Goal: Task Accomplishment & Management: Use online tool/utility

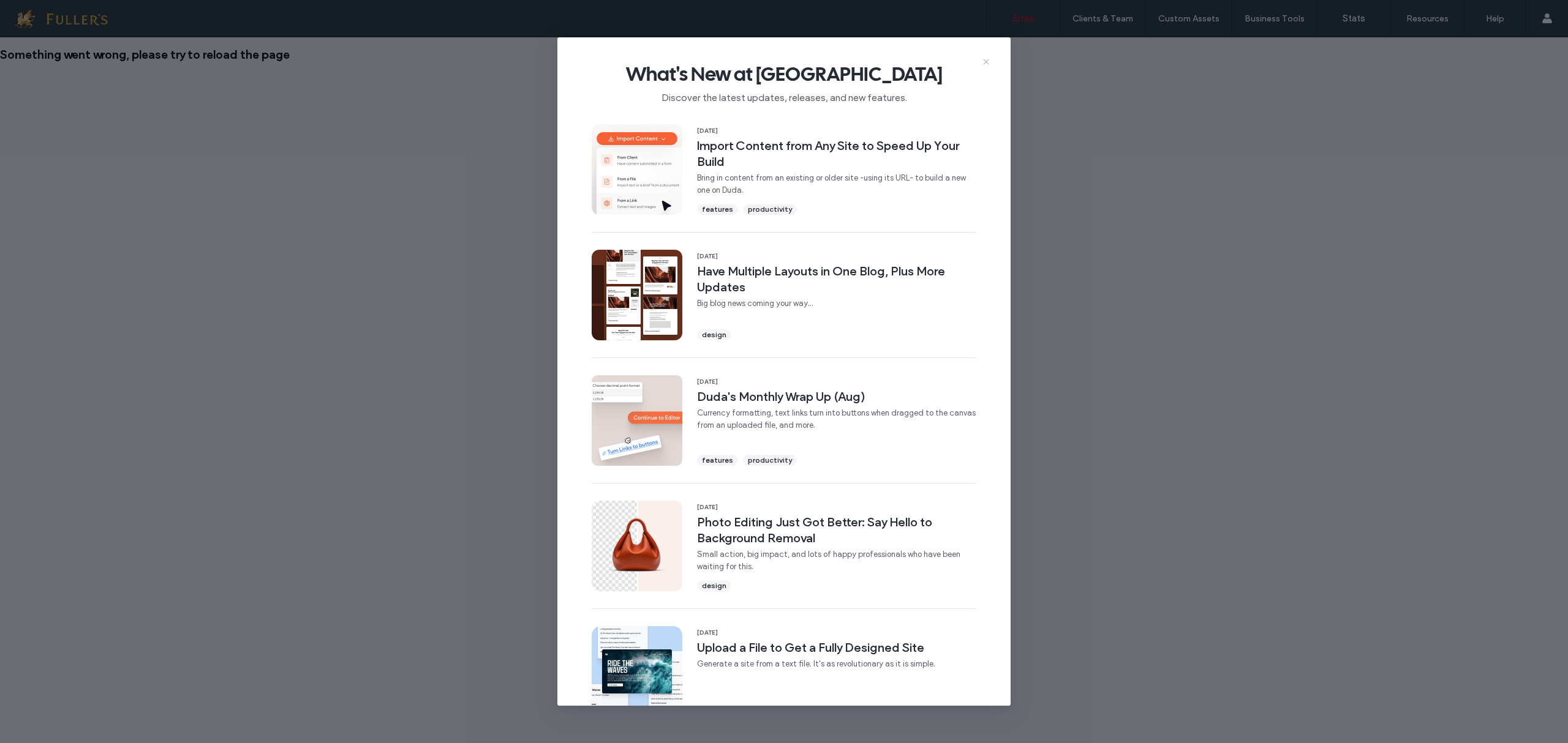
click at [985, 63] on icon at bounding box center [985, 62] width 10 height 10
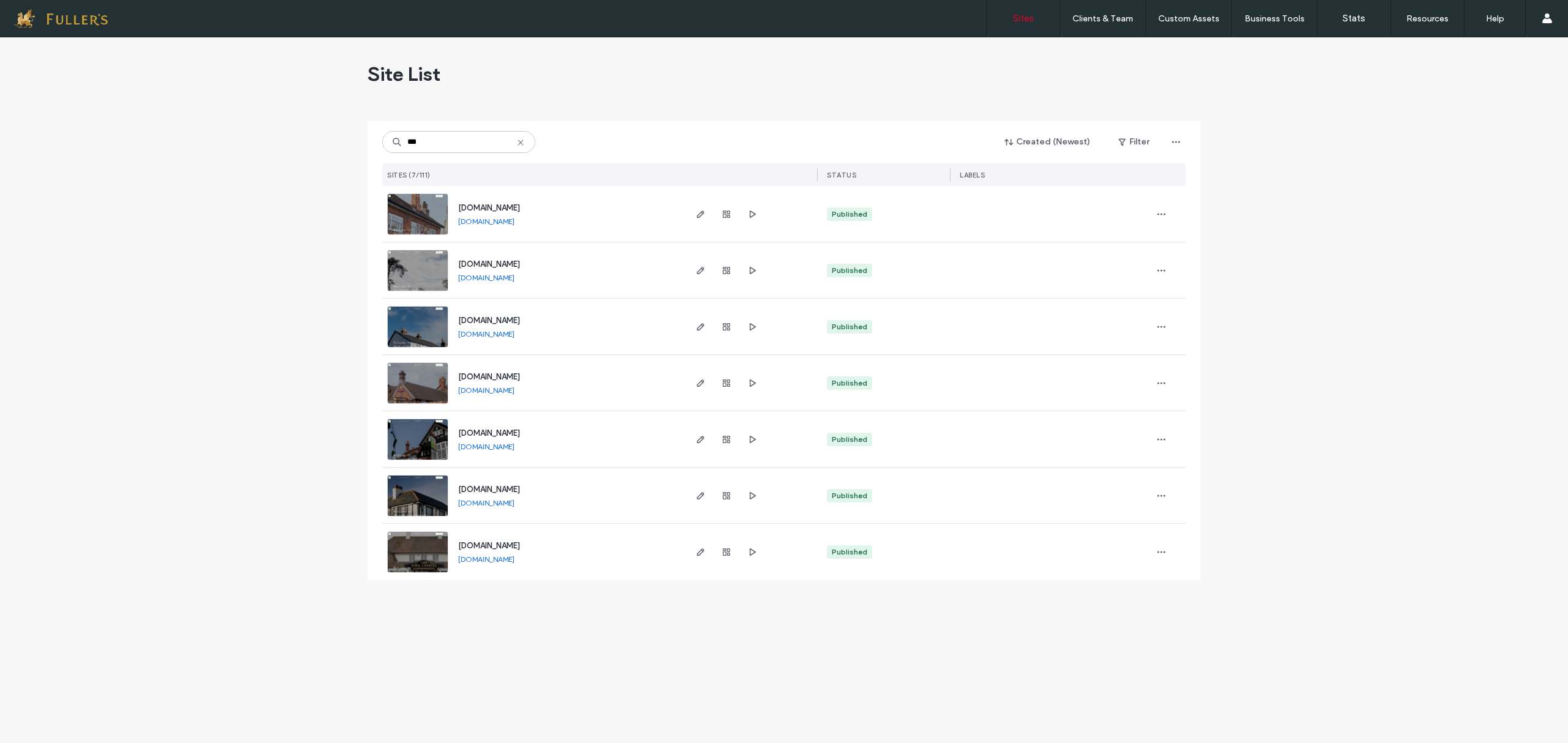
type input "***"
click at [520, 545] on span "www.kingcharleswinchester.co.uk" at bounding box center [488, 545] width 62 height 9
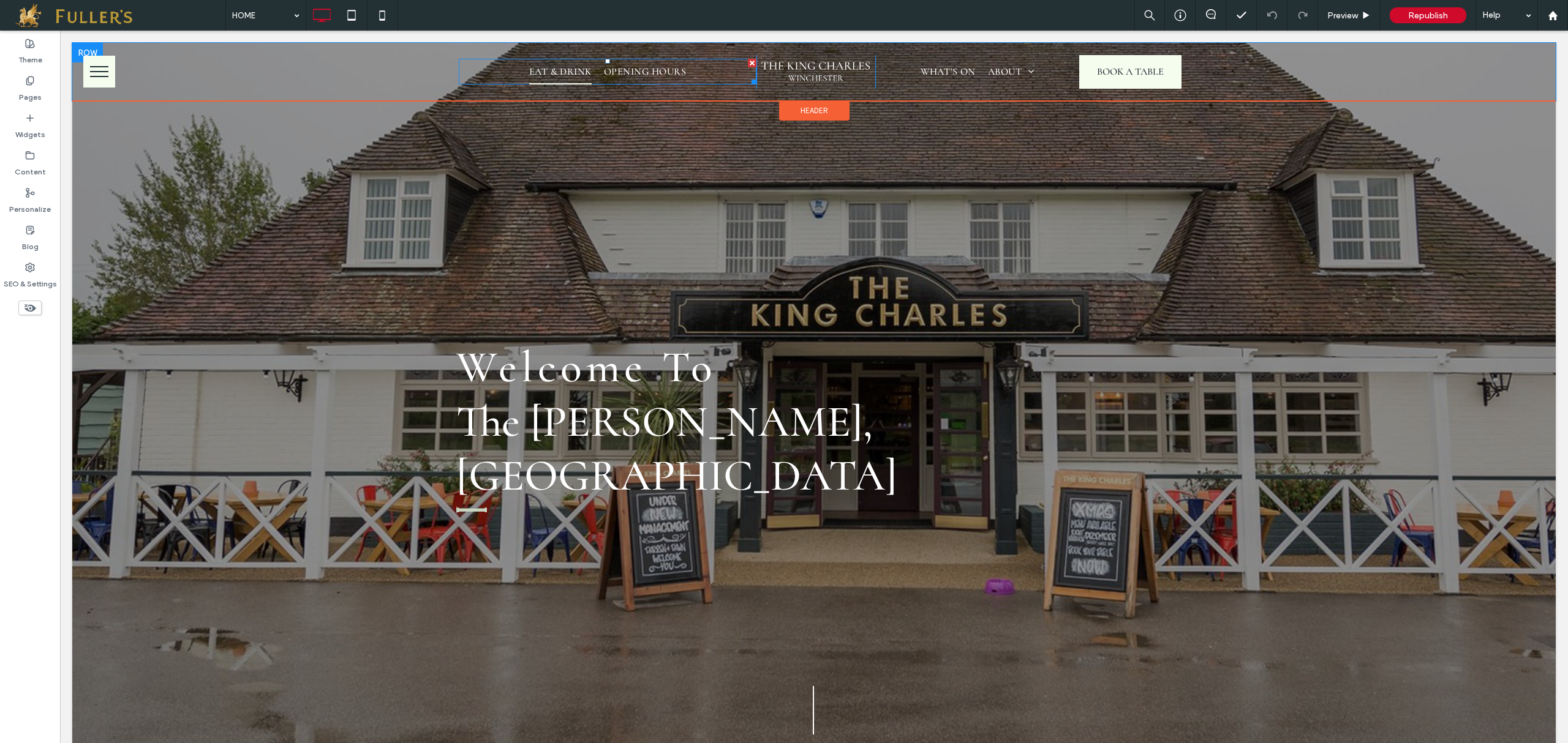
click at [564, 66] on span "EAT & DRINK" at bounding box center [561, 72] width 63 height 26
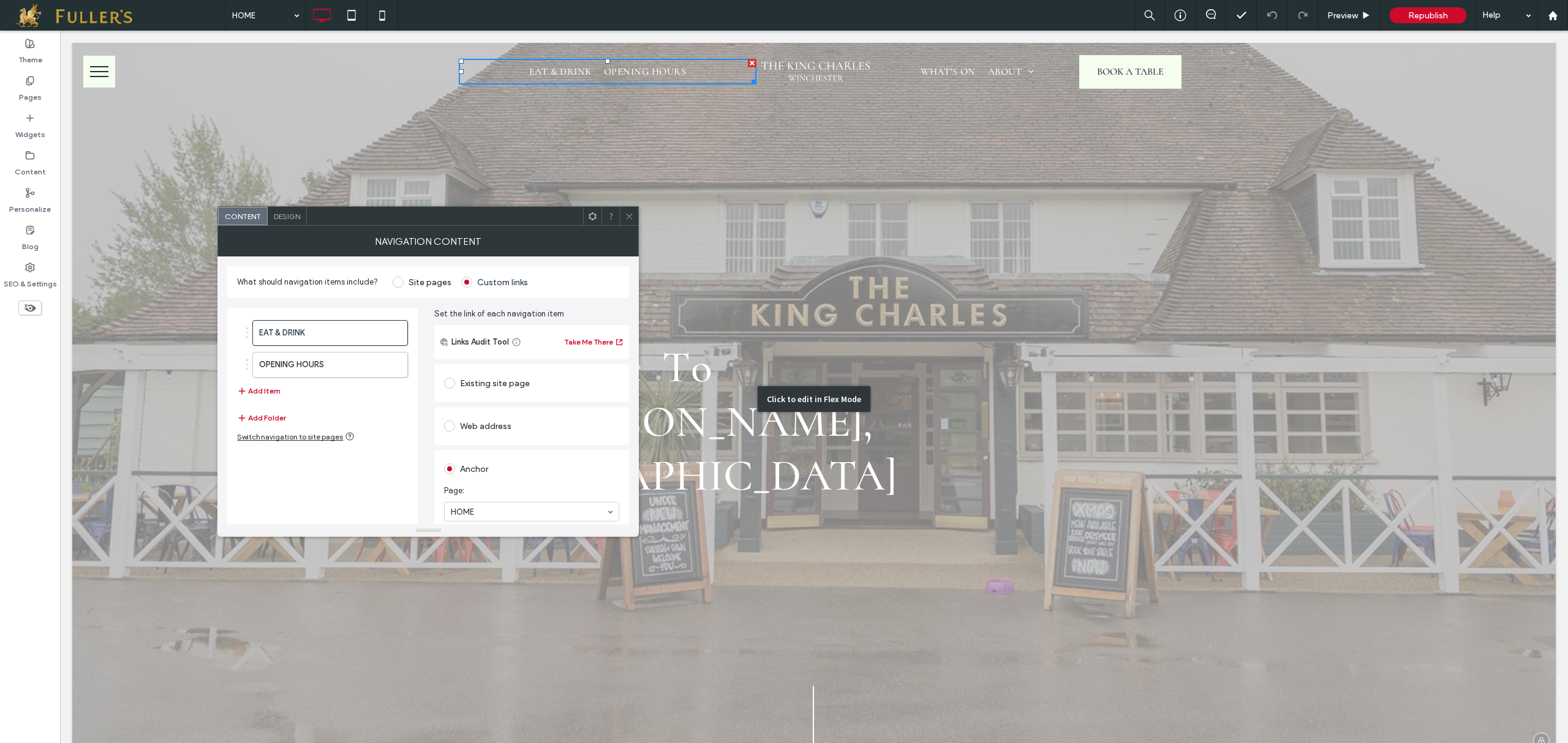
click at [899, 127] on div "Click to edit in Flex Mode" at bounding box center [814, 399] width 1483 height 713
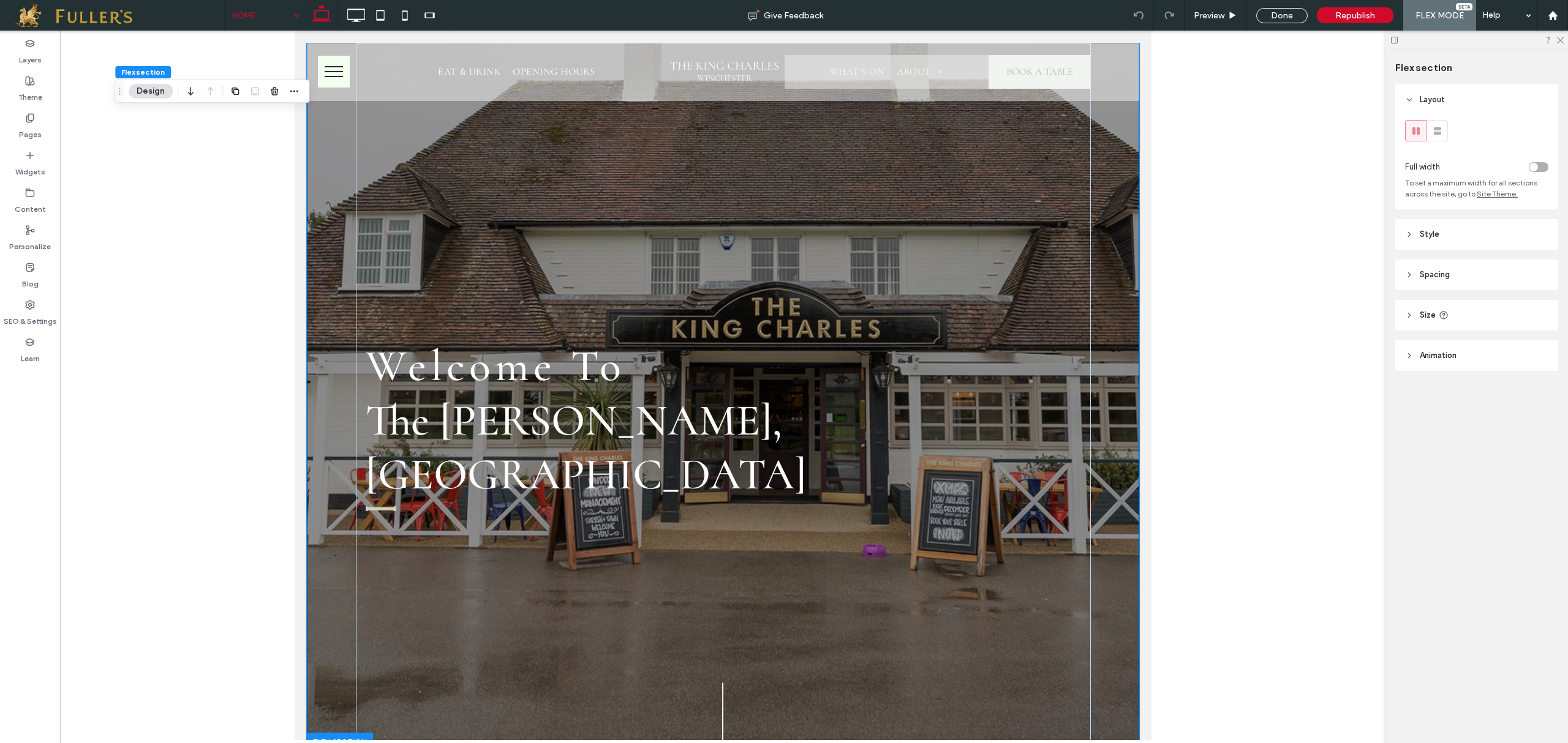
click at [243, 184] on div at bounding box center [723, 385] width 1325 height 710
click at [1204, 16] on span "Preview" at bounding box center [1209, 16] width 30 height 11
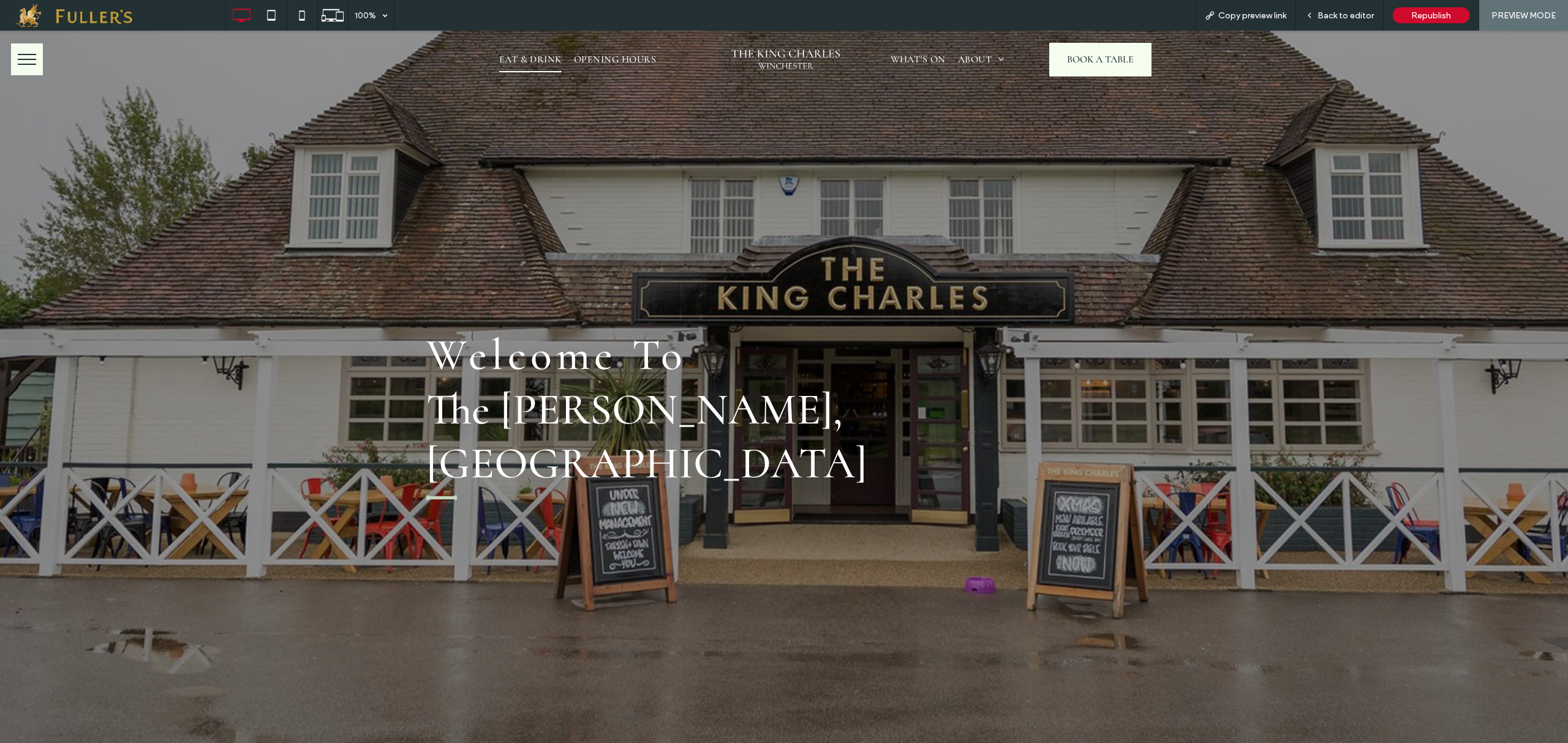
click at [536, 67] on span "EAT & DRINK" at bounding box center [530, 59] width 63 height 26
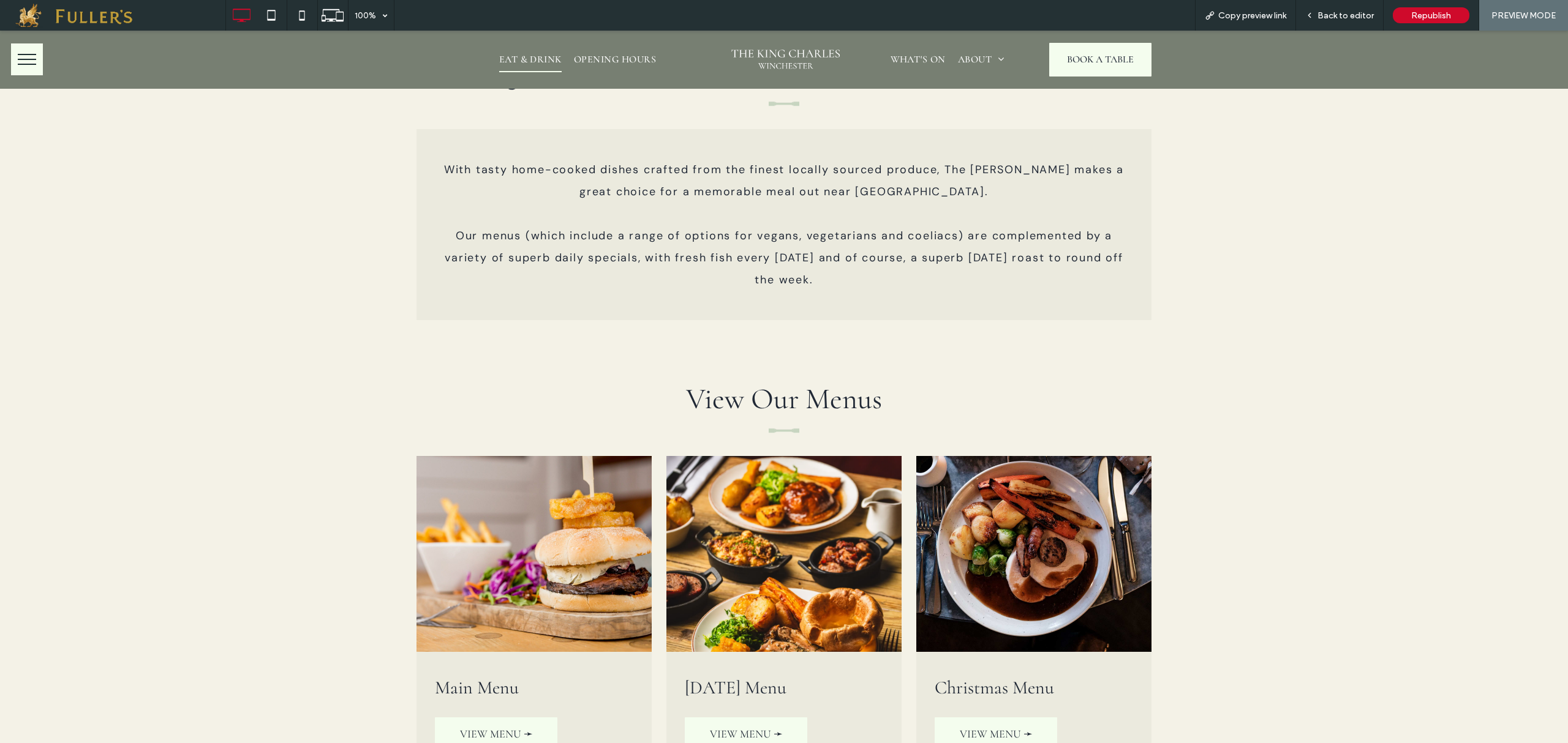
scroll to position [2363, 0]
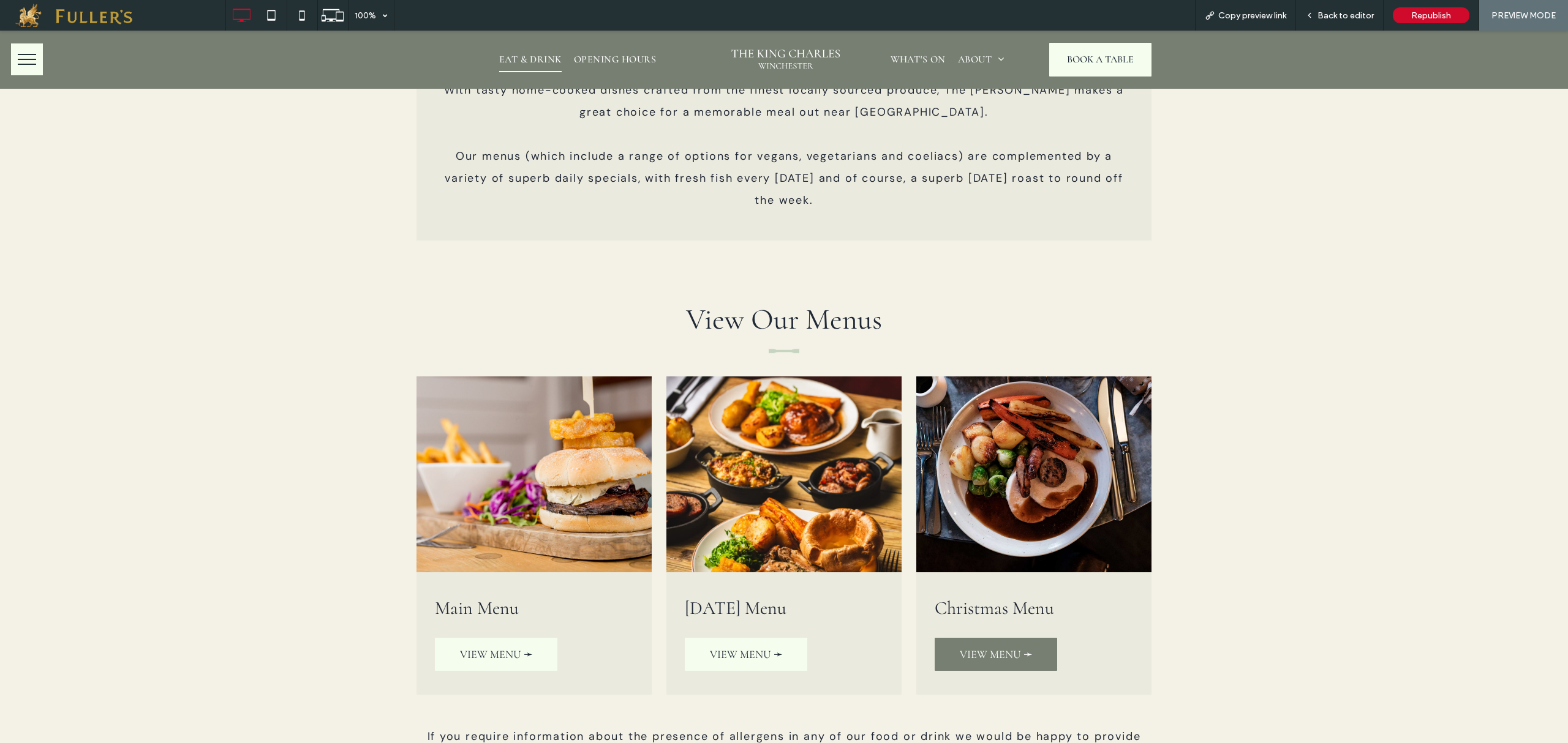
click at [1002, 647] on span "VIEW MENU ➛" at bounding box center [996, 653] width 73 height 13
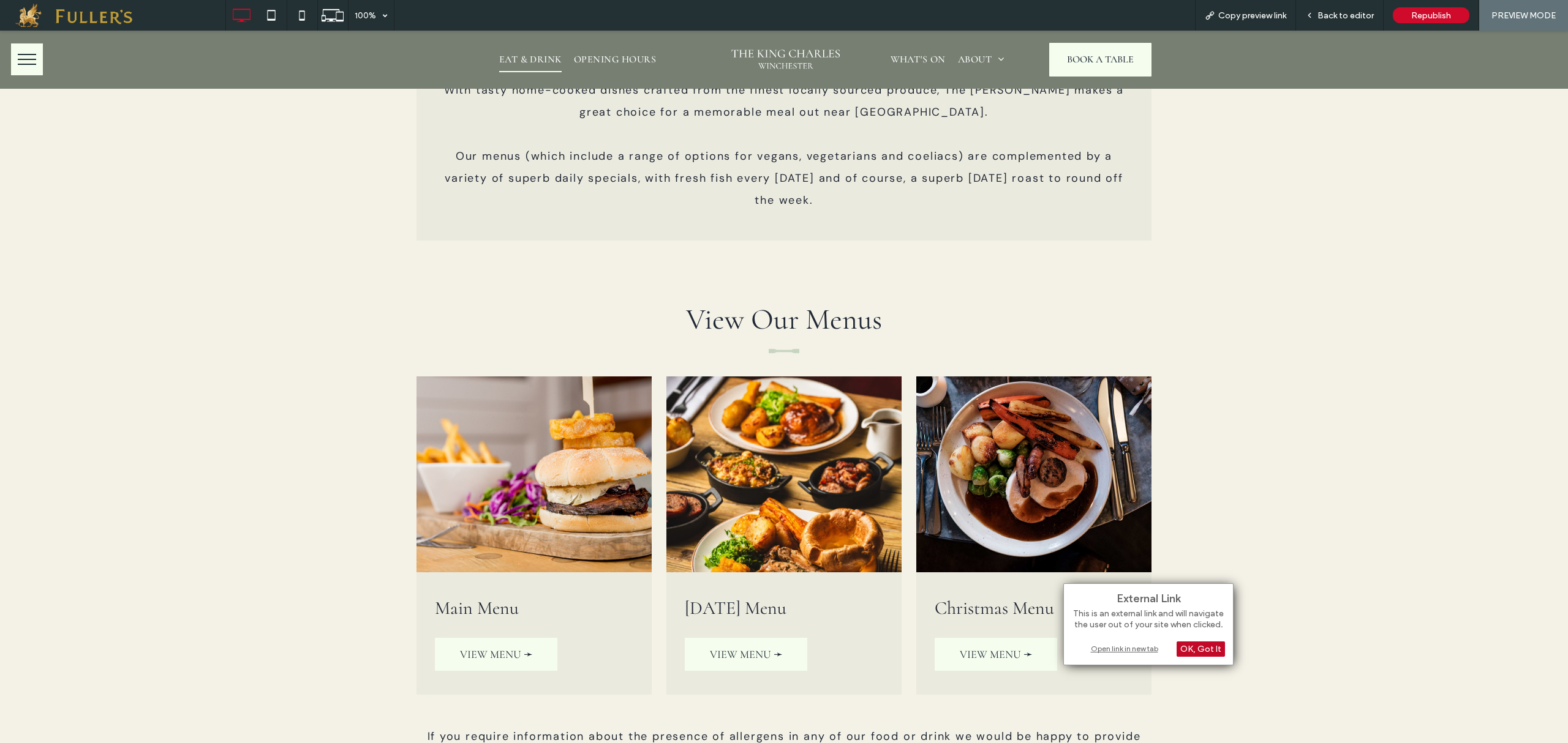
click at [1204, 652] on div "OK, Got It" at bounding box center [1201, 649] width 48 height 15
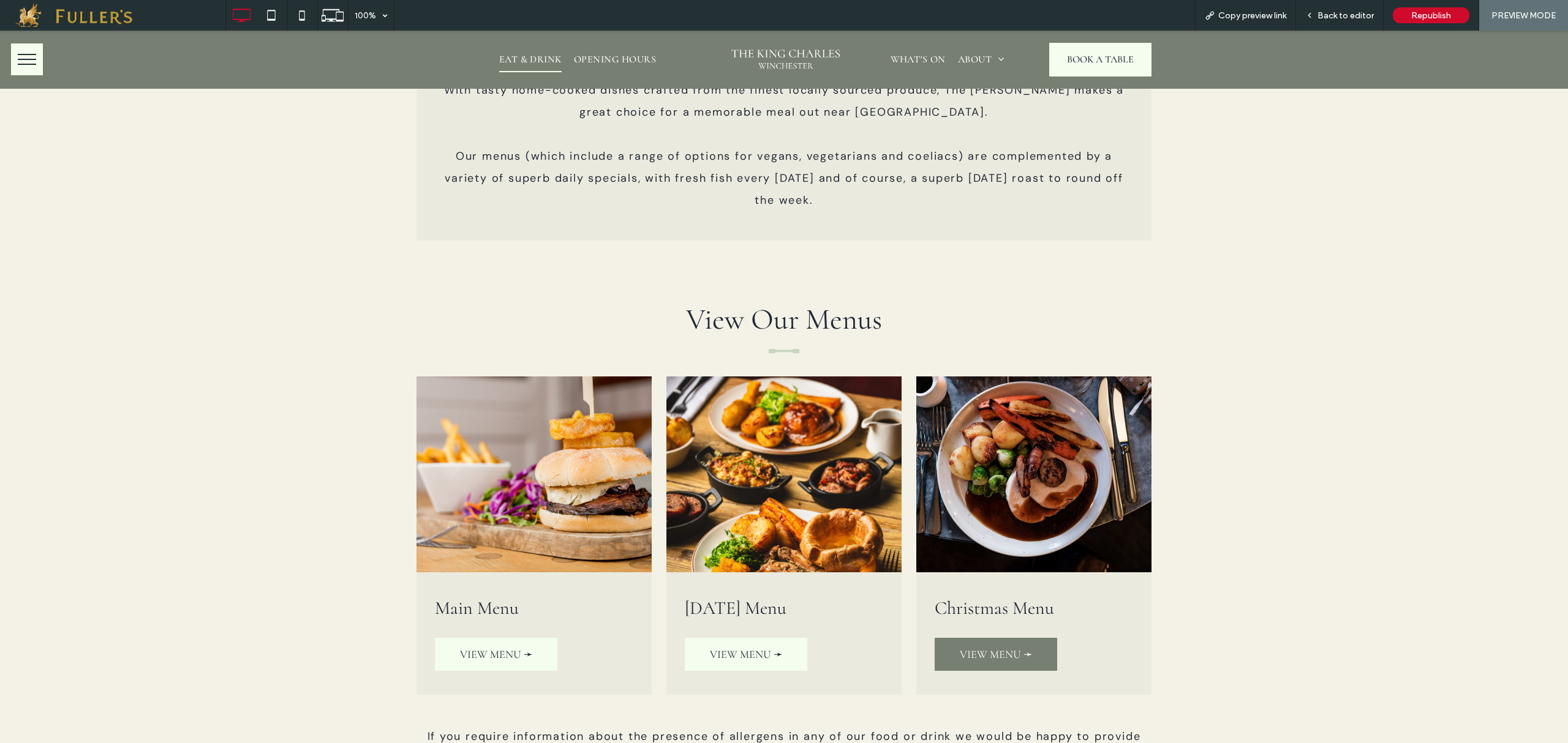
click at [1022, 647] on span "VIEW MENU ➛" at bounding box center [996, 653] width 73 height 13
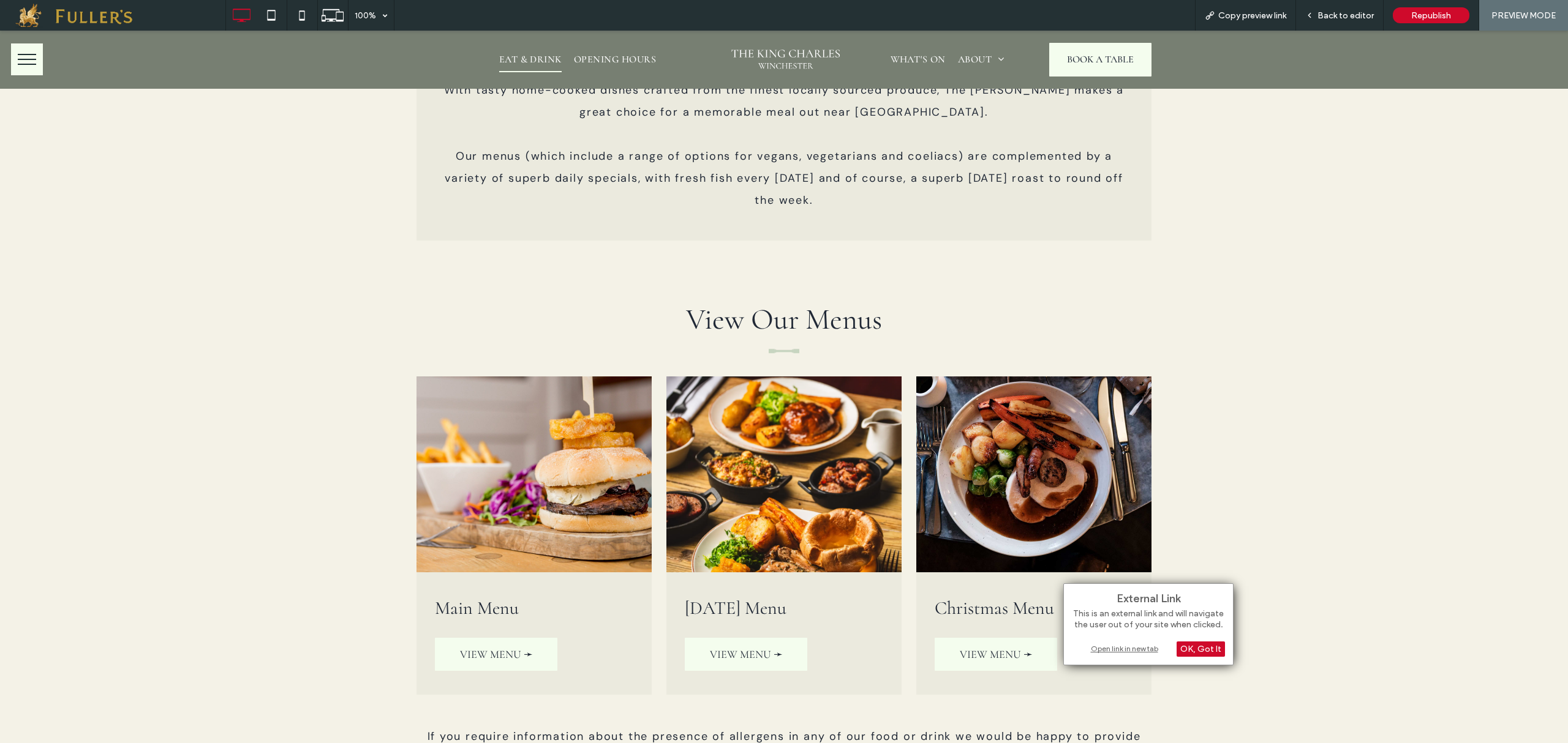
click at [1116, 652] on div "Open link in new tab" at bounding box center [1148, 648] width 153 height 13
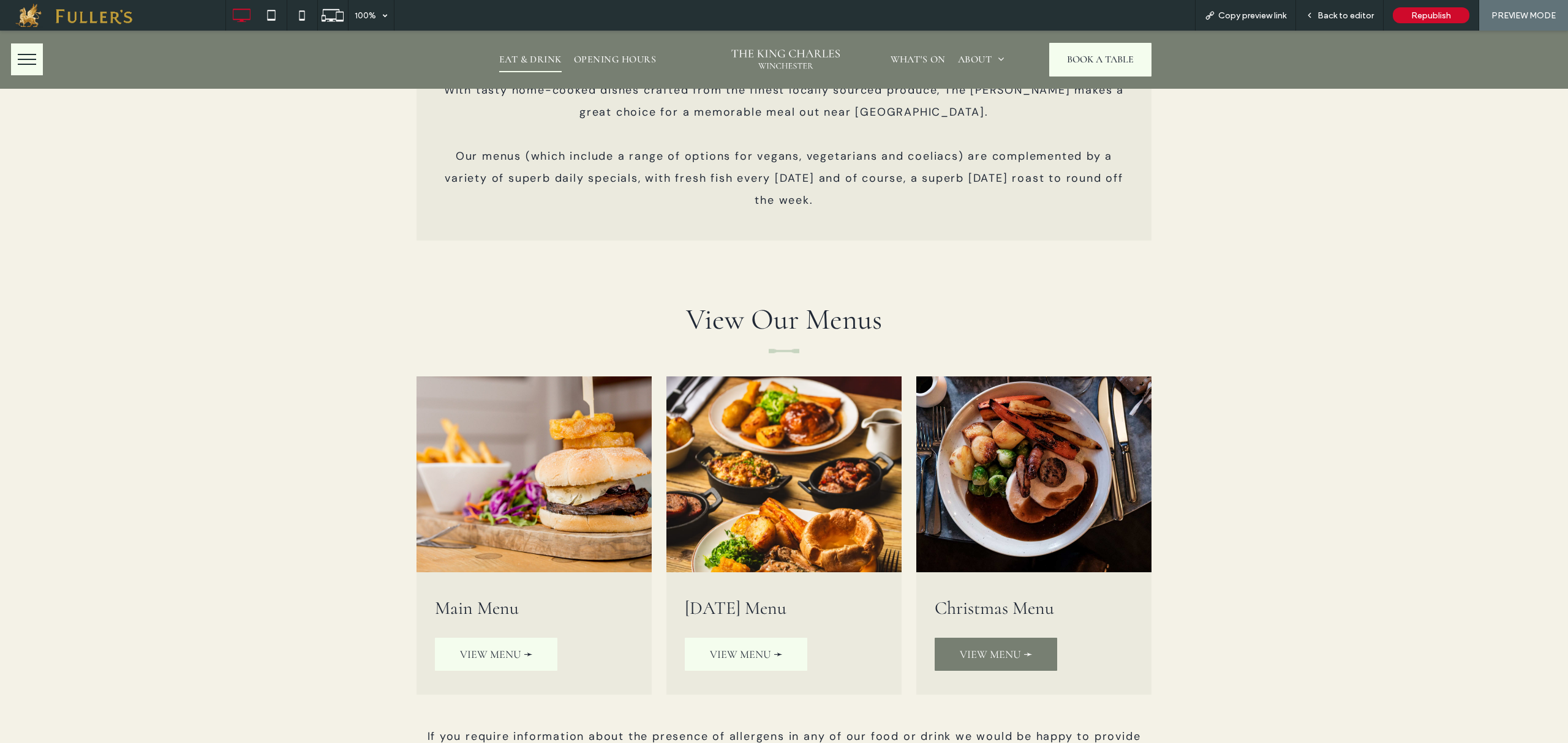
click at [973, 647] on span "VIEW MENU ➛" at bounding box center [996, 653] width 73 height 13
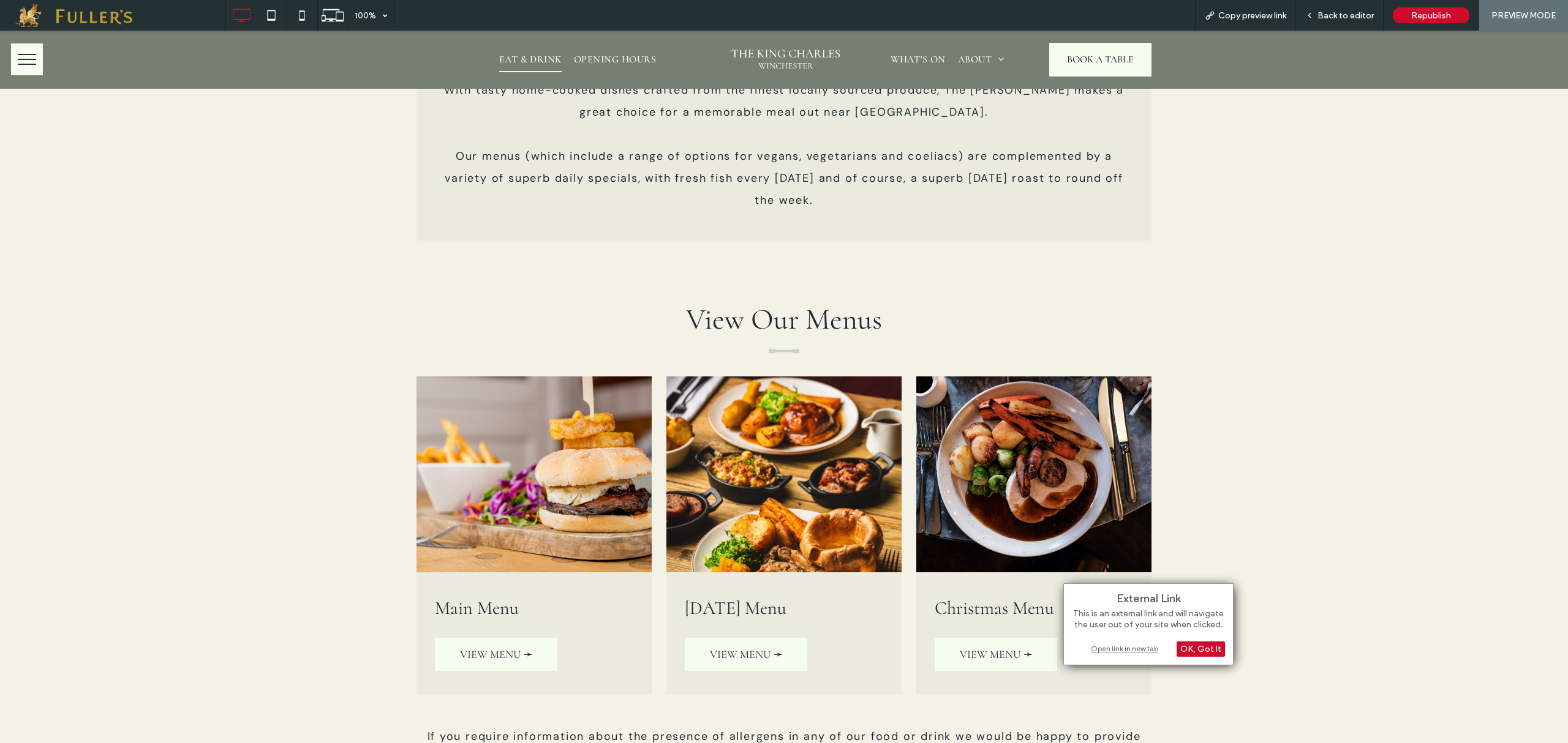
click at [1120, 647] on div "Open link in new tab" at bounding box center [1148, 648] width 153 height 13
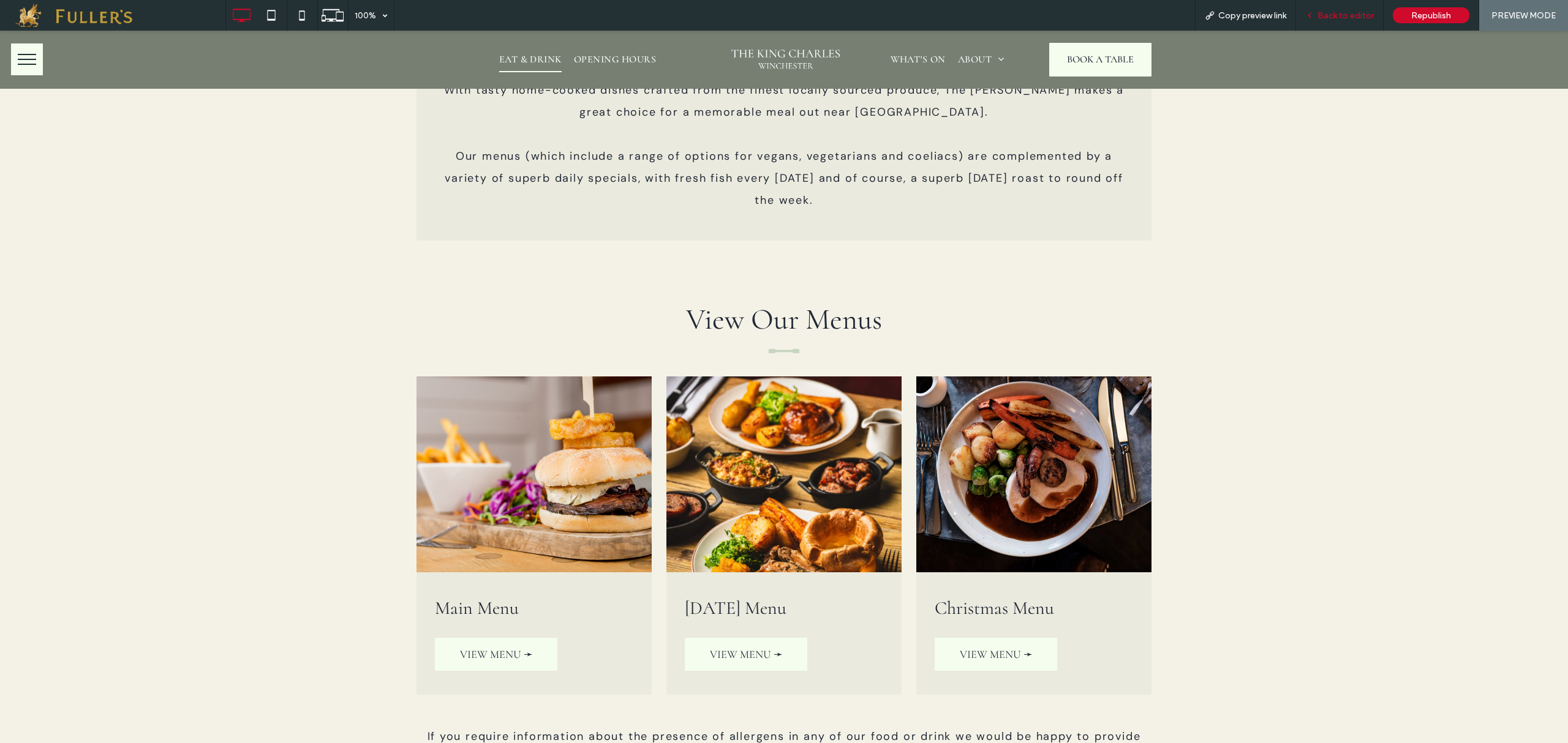
click at [1365, 13] on span "Back to editor" at bounding box center [1345, 16] width 56 height 11
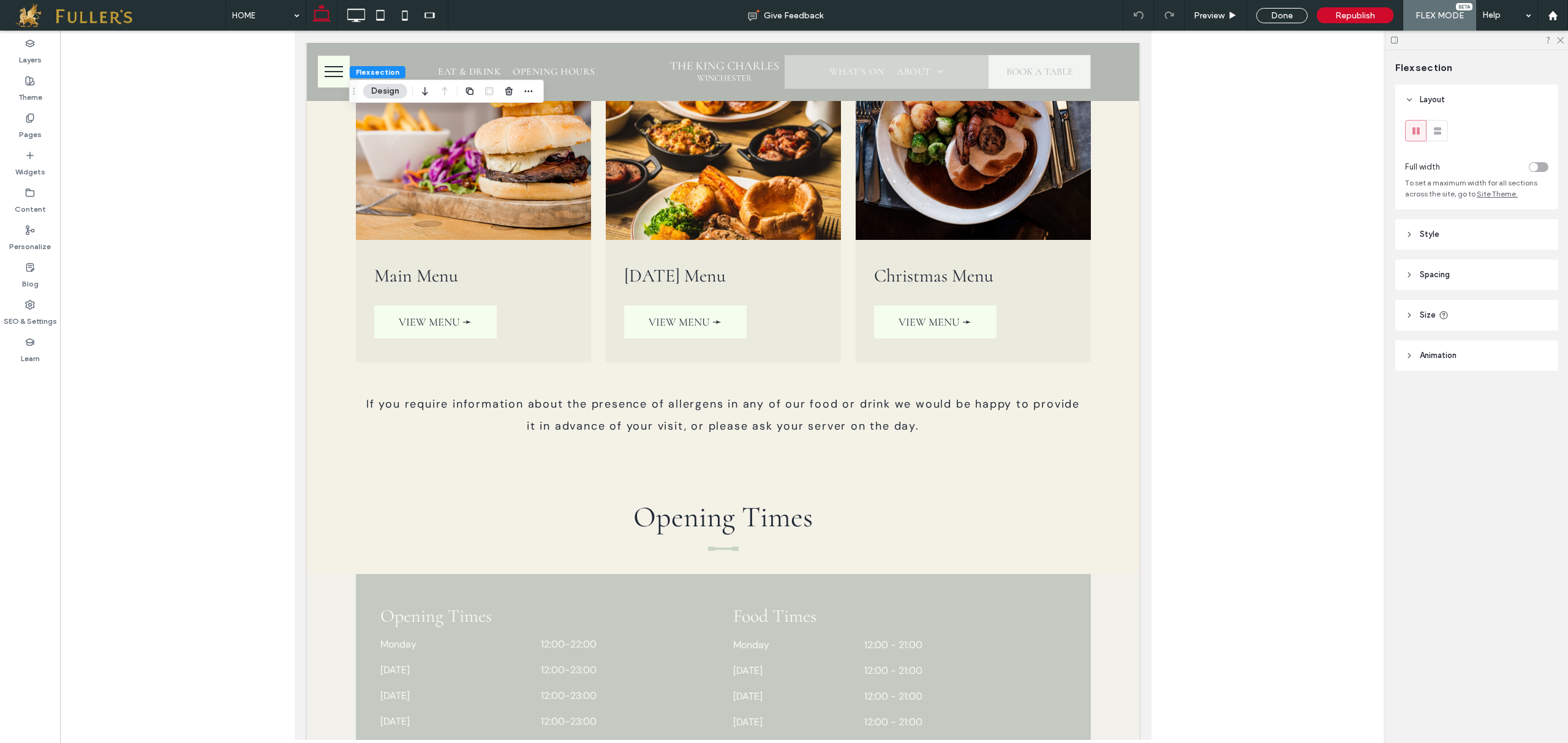
scroll to position [2943, 0]
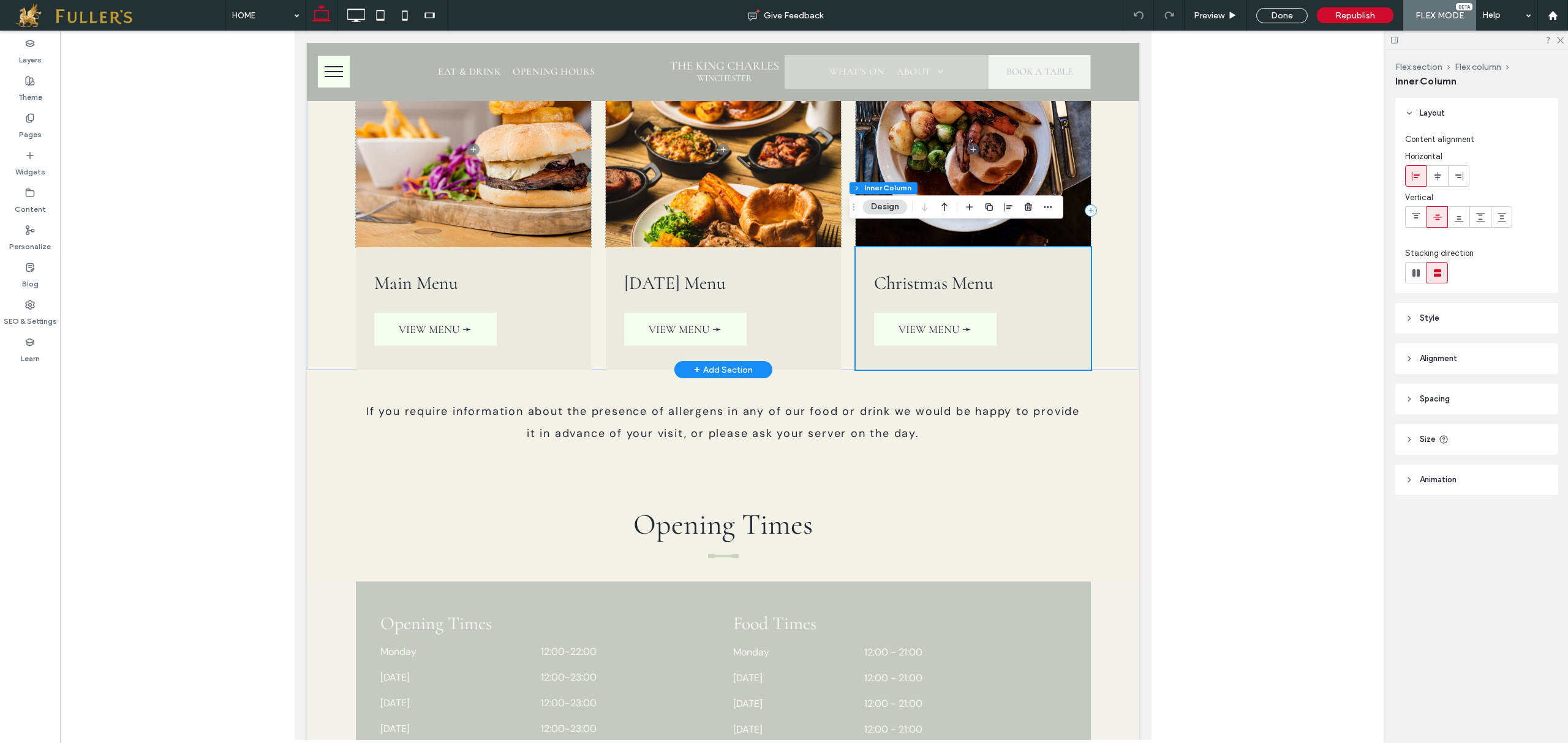
type input "**"
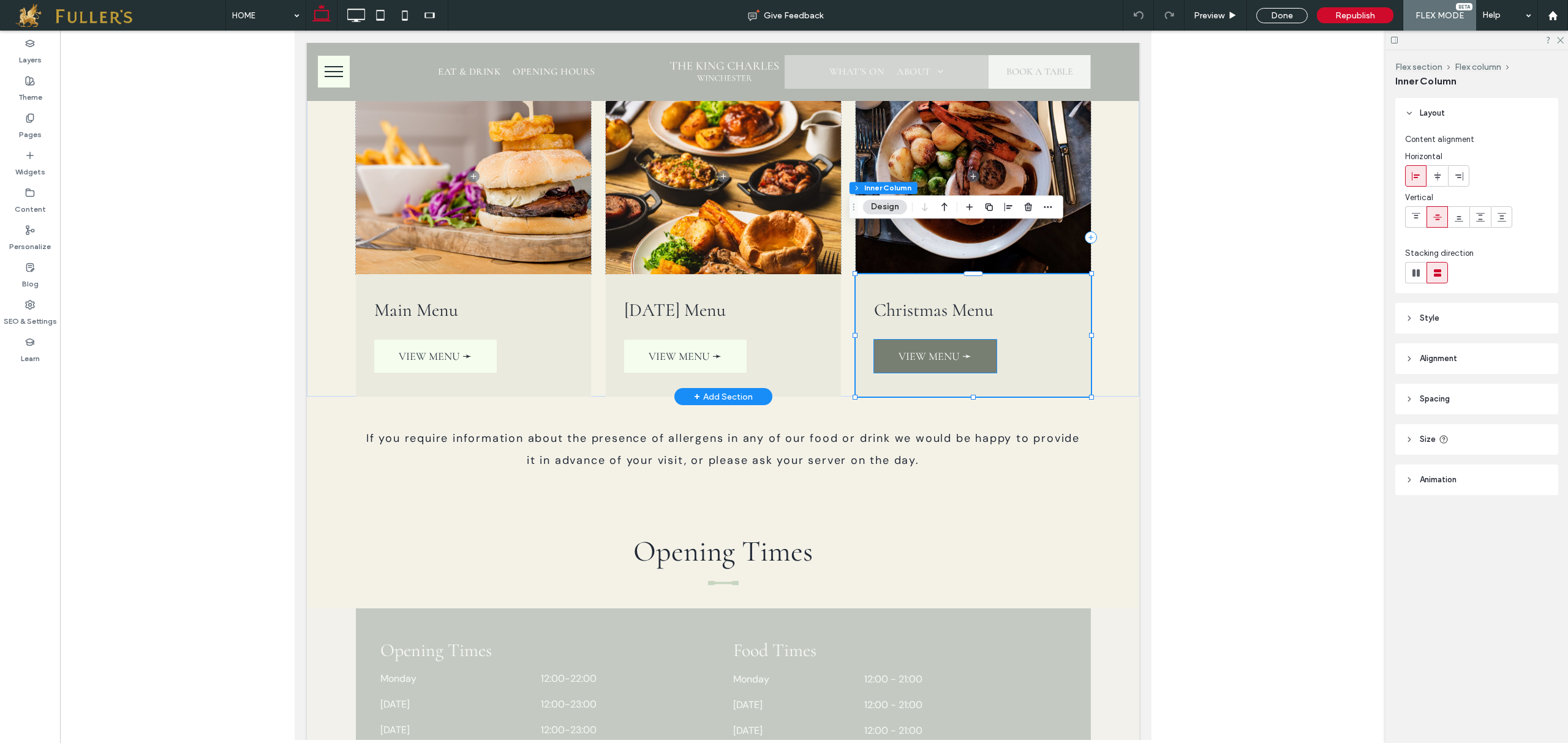
click at [944, 349] on span "VIEW MENU ➛" at bounding box center [933, 355] width 73 height 13
click at [944, 340] on div "VIEW MENU ➛" at bounding box center [934, 356] width 123 height 33
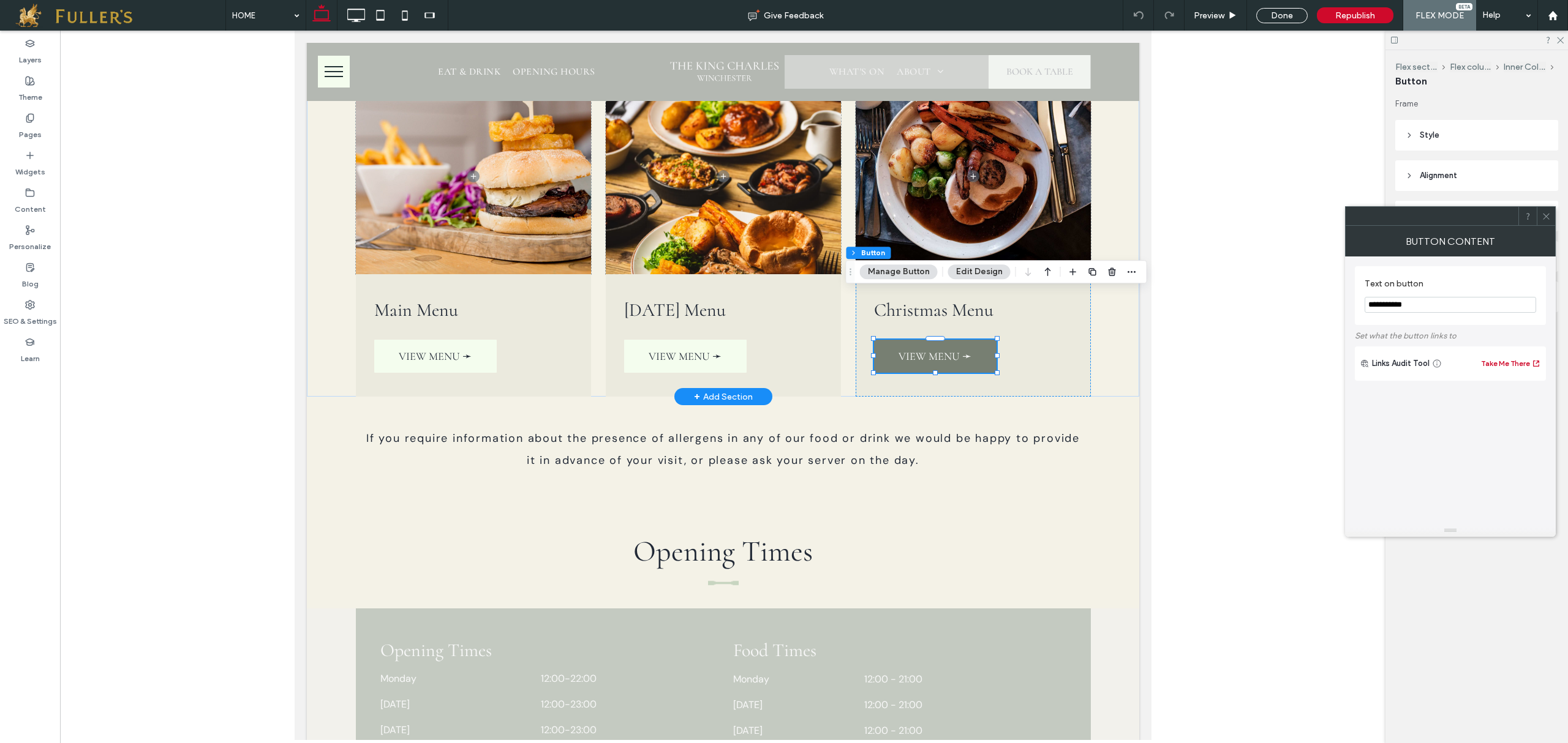
type input "**"
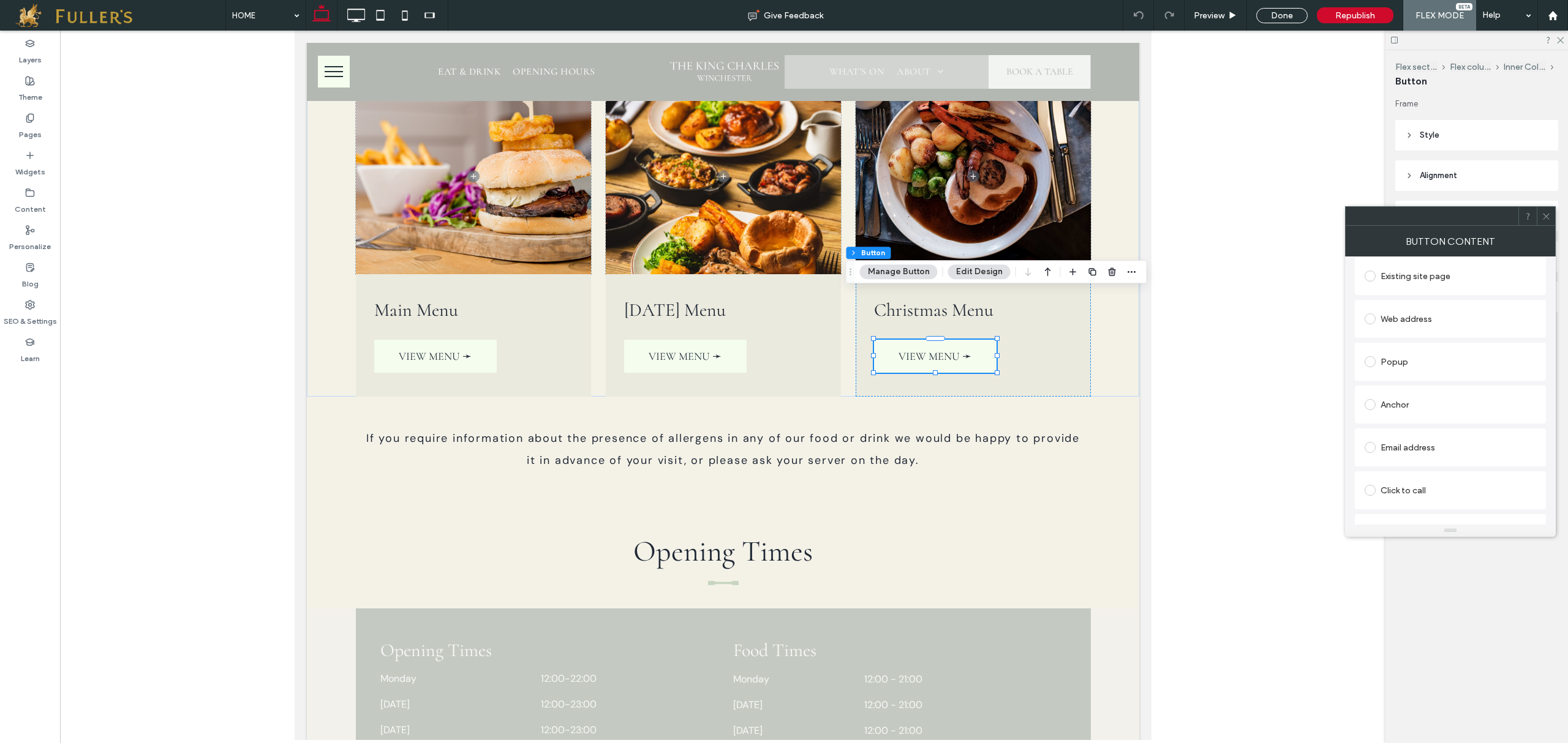
scroll to position [194, 0]
click at [1395, 518] on div "Change file" at bounding box center [1384, 514] width 39 height 9
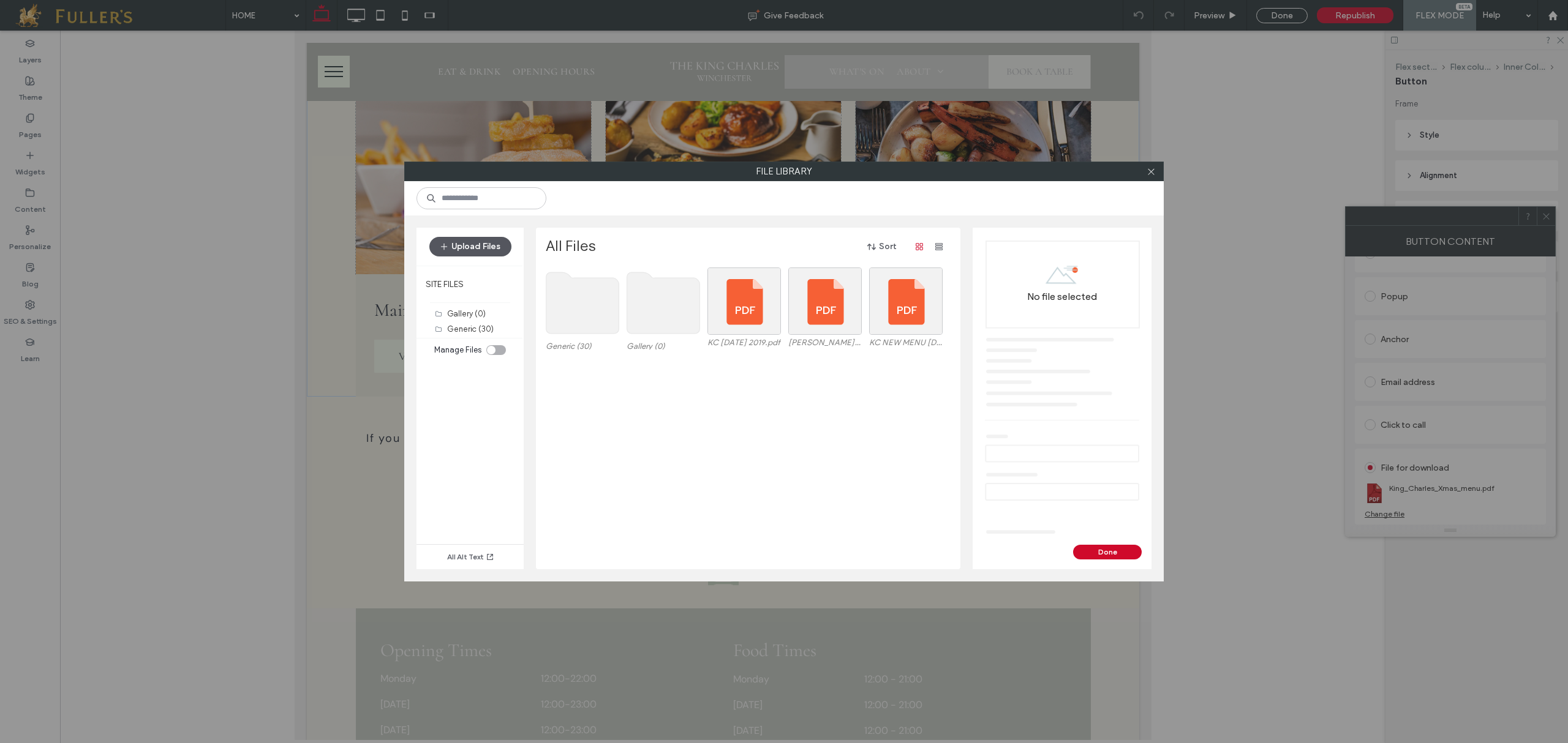
click at [466, 245] on button "Upload Files" at bounding box center [470, 247] width 82 height 20
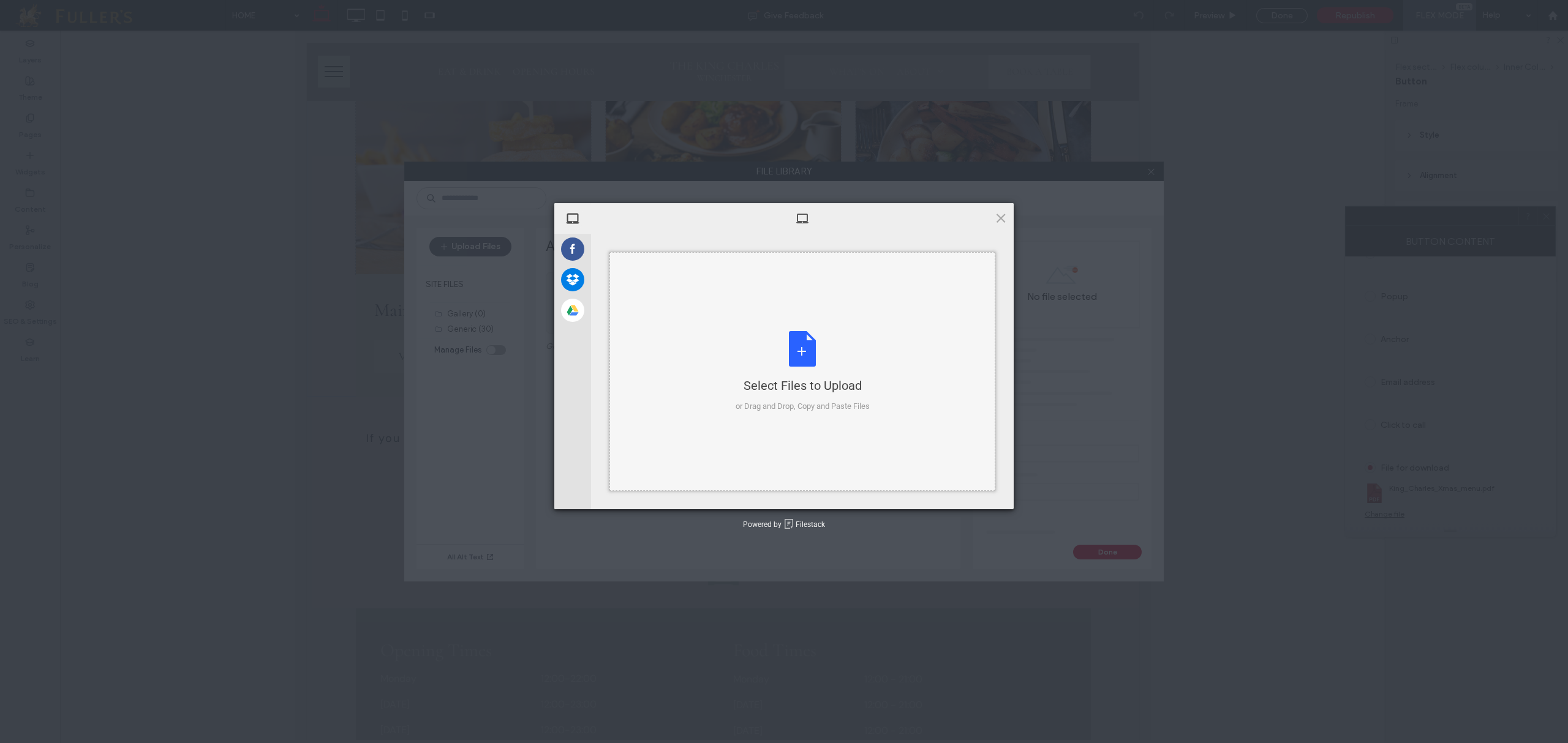
click at [801, 351] on div "Select Files to Upload or Drag and Drop, Copy and Paste Files" at bounding box center [802, 372] width 134 height 81
click at [981, 500] on span "Upload 1" at bounding box center [976, 493] width 62 height 23
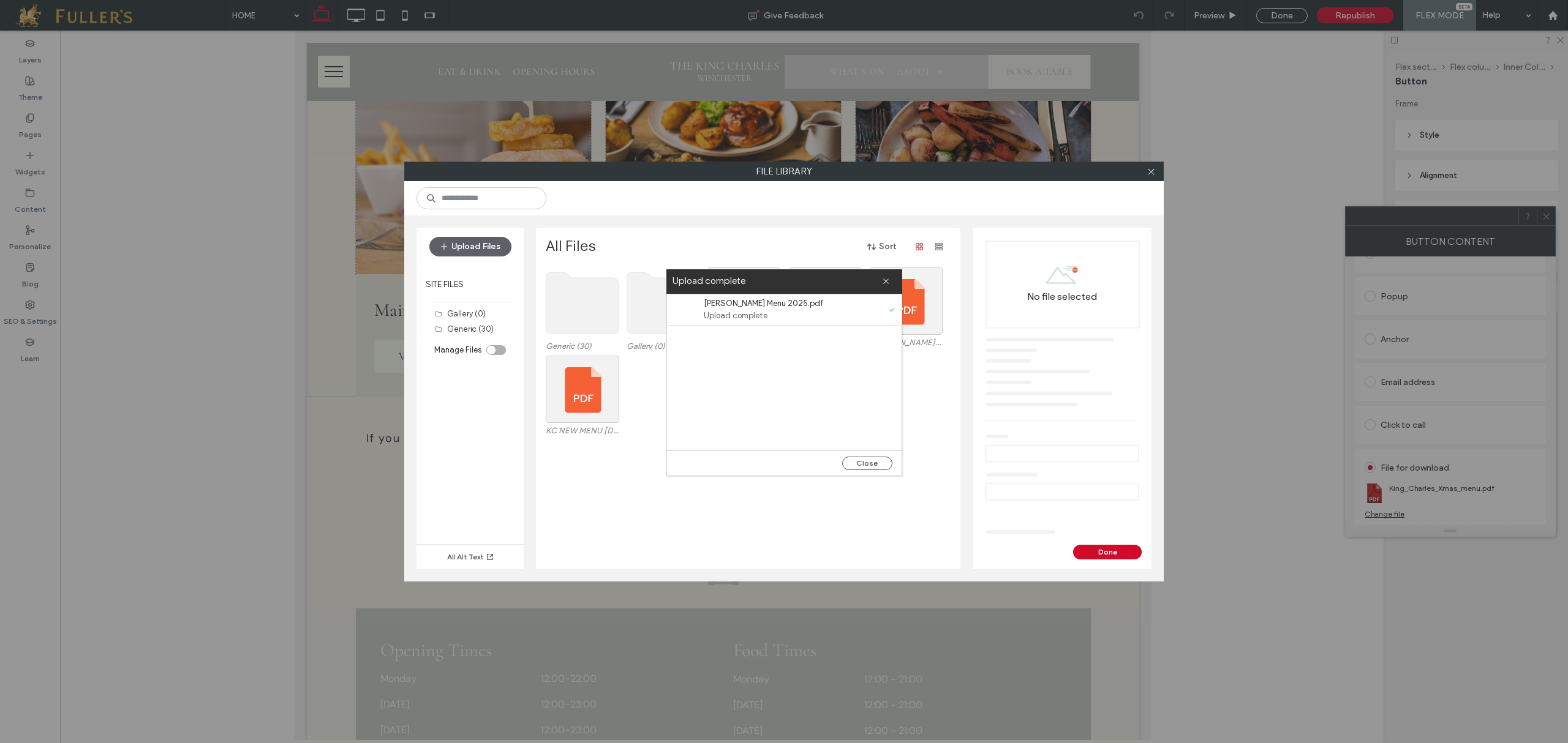
click at [866, 471] on div "Close" at bounding box center [784, 463] width 235 height 25
click at [870, 464] on button "Close" at bounding box center [867, 463] width 50 height 13
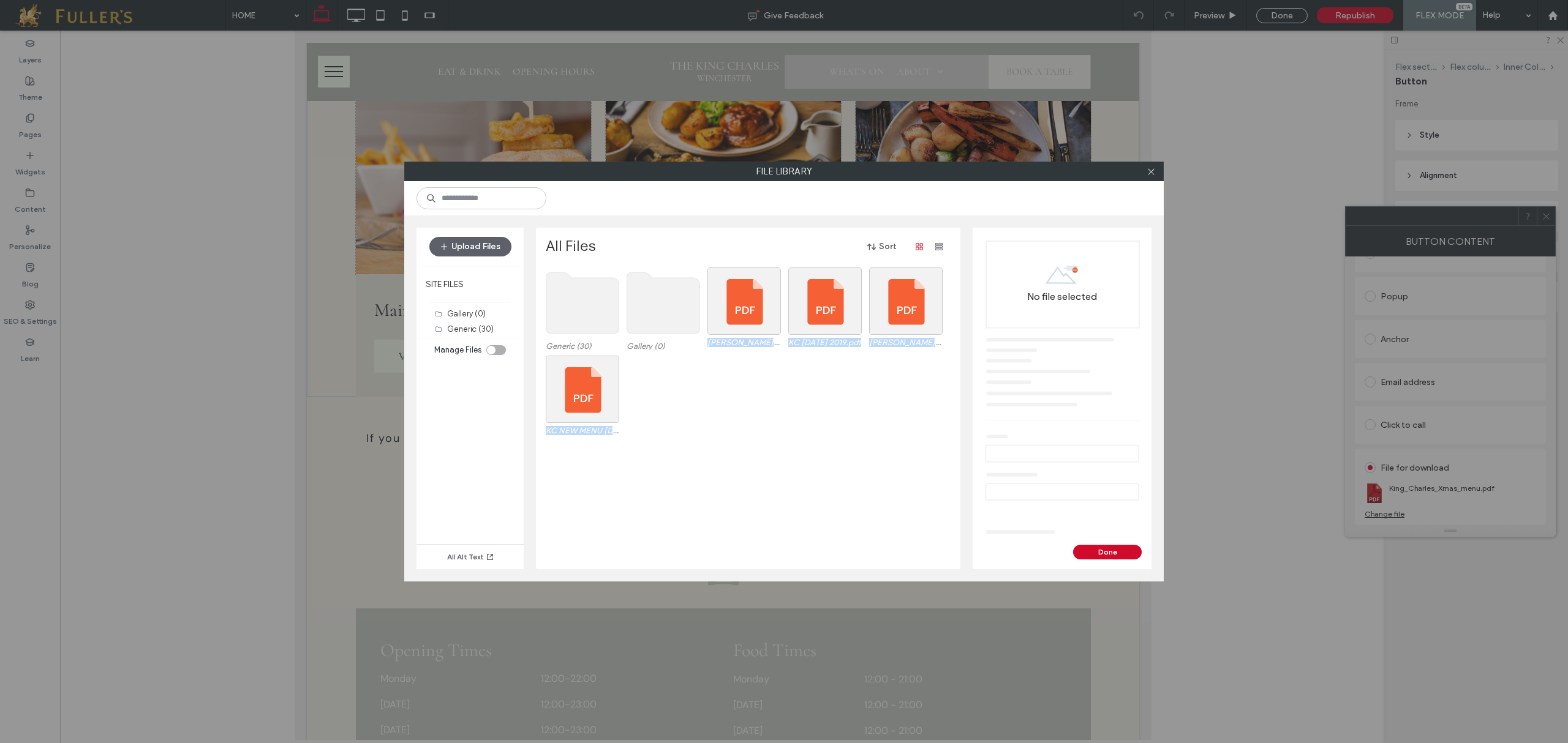
drag, startPoint x: 716, startPoint y: 302, endPoint x: 1030, endPoint y: 301, distance: 314.0
click at [1030, 301] on div "Upload Files SITE FILES Gallery (0) Generic (30) Manage Files All Alt Text All …" at bounding box center [784, 398] width 759 height 366
click at [758, 437] on div "KC NEW MENU AUGUST 24.pdf" at bounding box center [751, 399] width 412 height 88
click at [699, 313] on use at bounding box center [663, 303] width 73 height 61
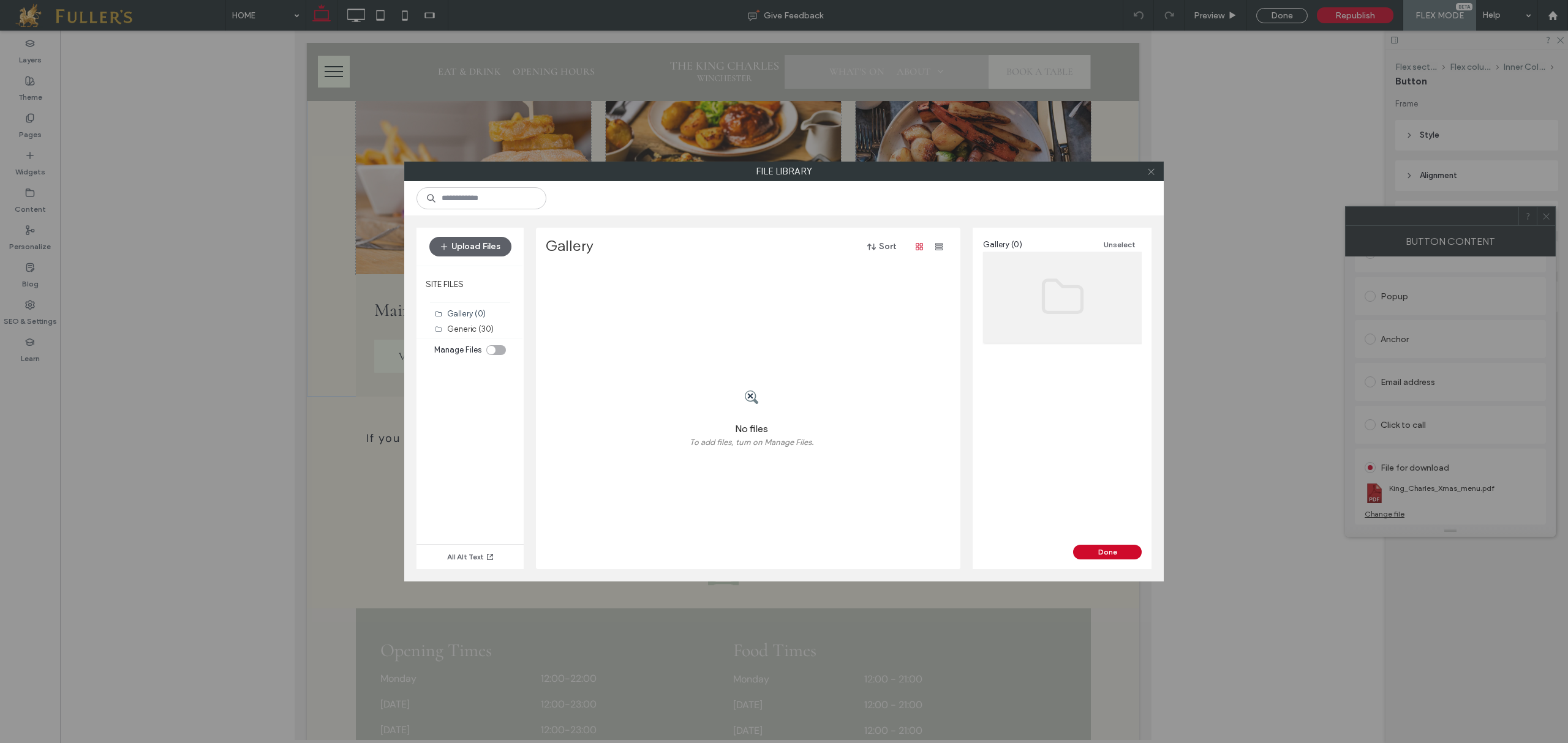
click at [1150, 169] on icon at bounding box center [1151, 172] width 9 height 9
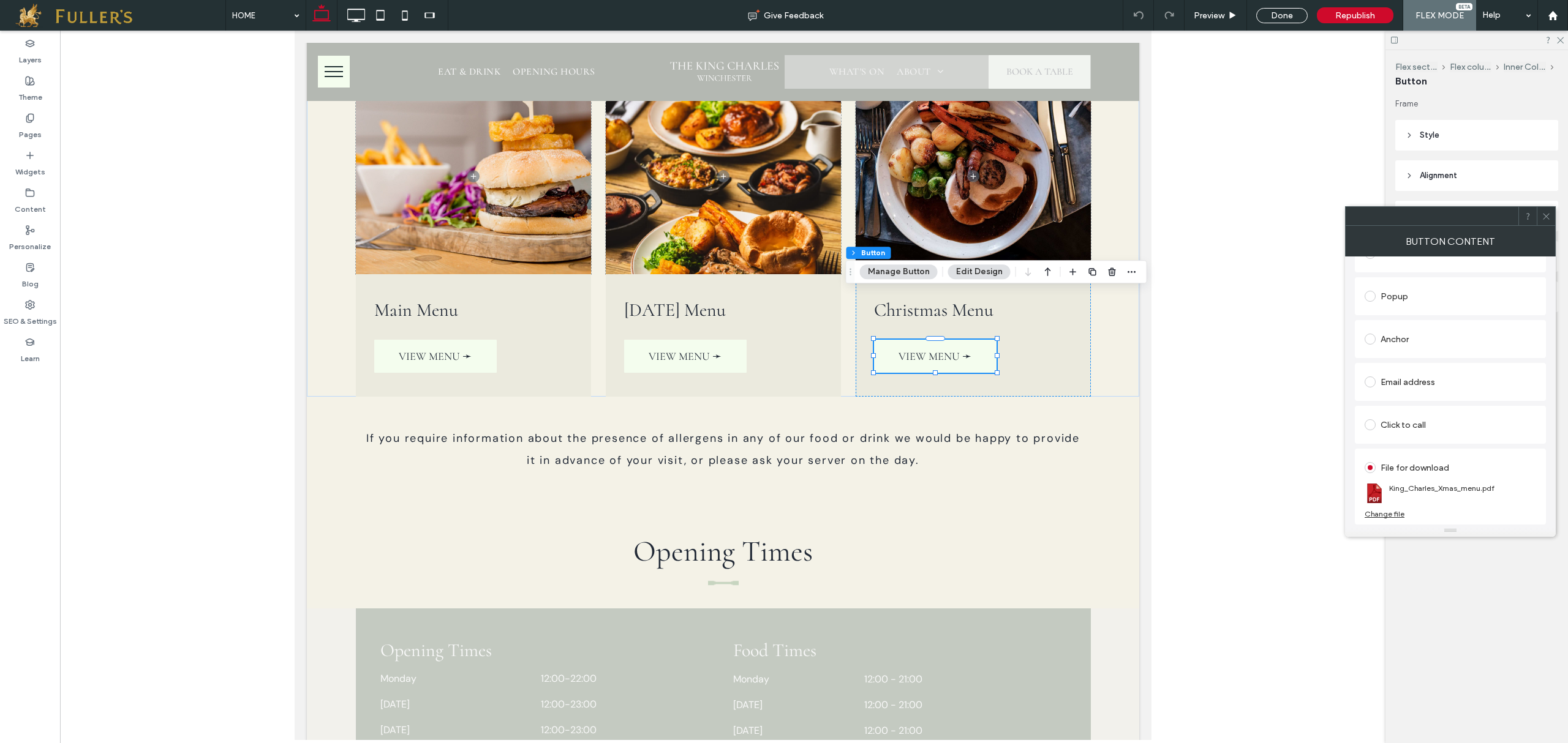
click at [1393, 513] on div "Change file" at bounding box center [1384, 514] width 39 height 9
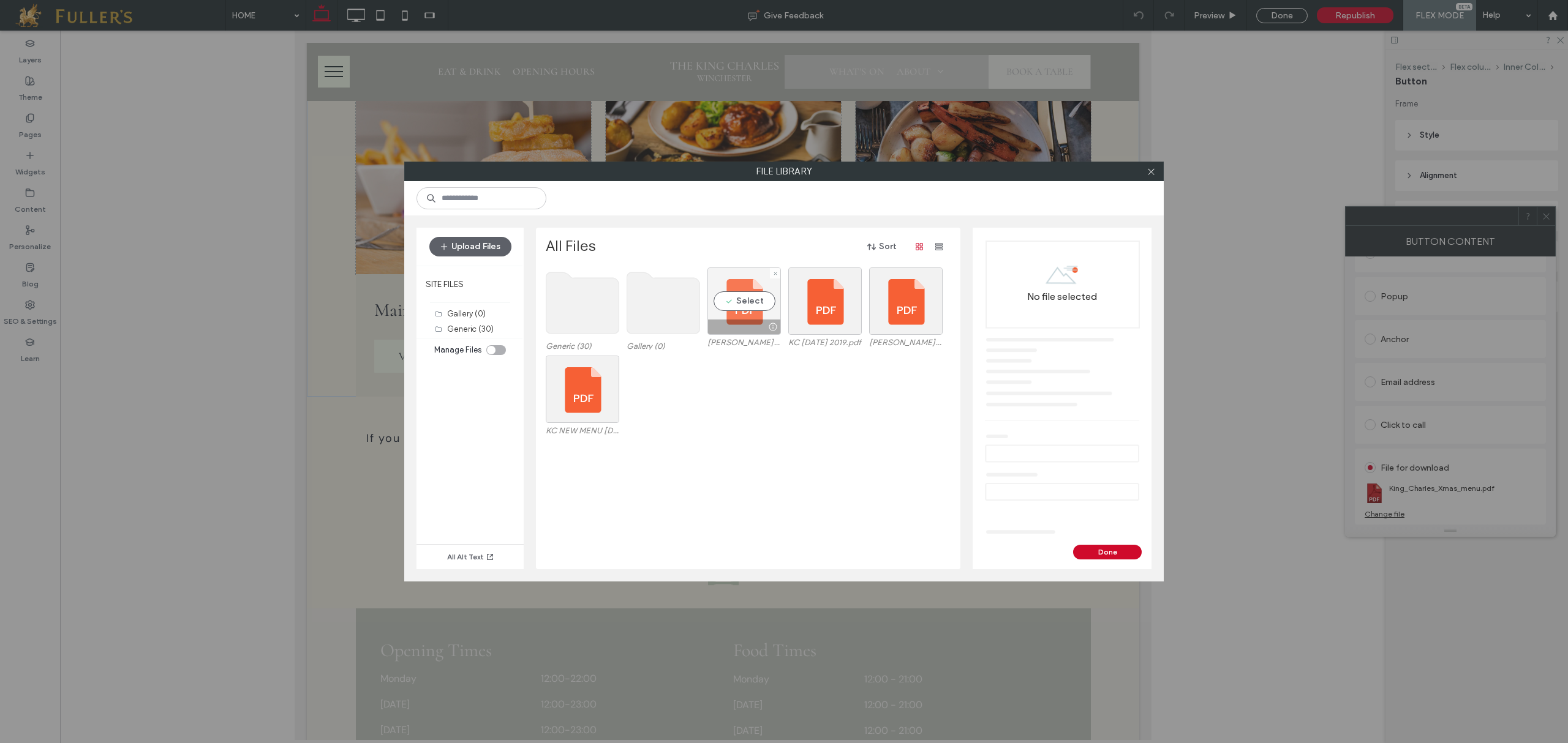
click at [742, 319] on div "Select" at bounding box center [744, 301] width 73 height 67
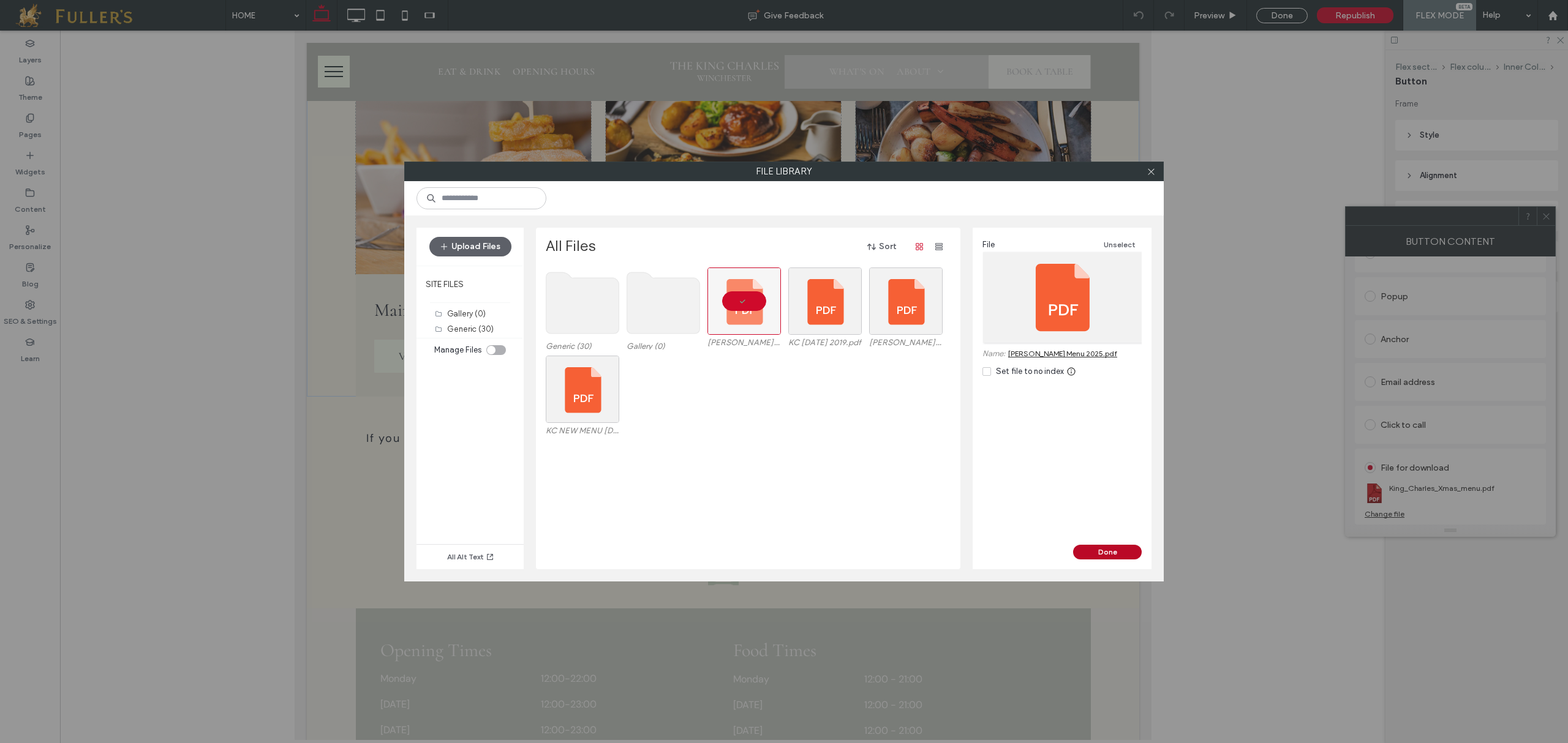
click at [1110, 551] on button "Done" at bounding box center [1107, 552] width 69 height 14
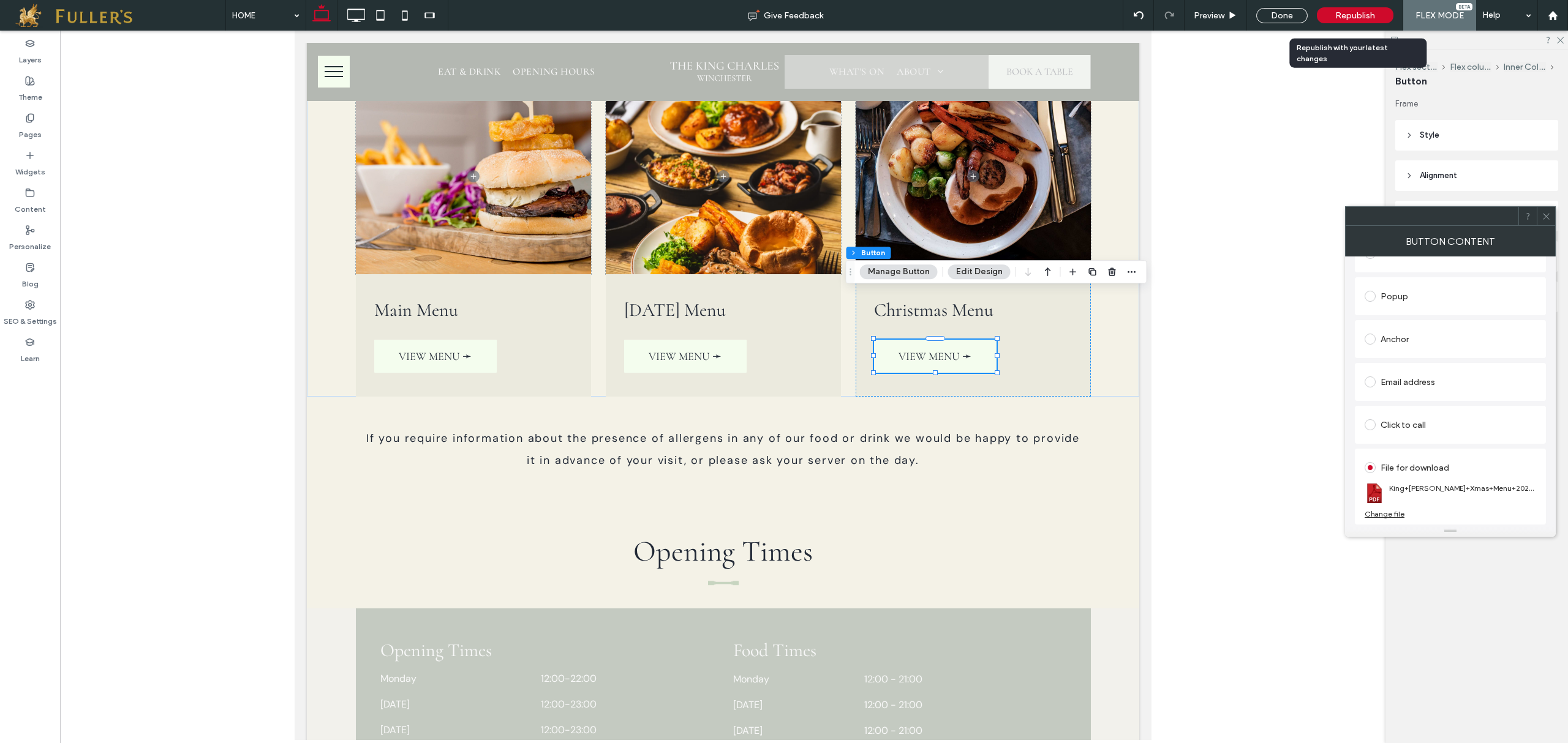
click at [1353, 13] on span "Republish" at bounding box center [1355, 16] width 39 height 11
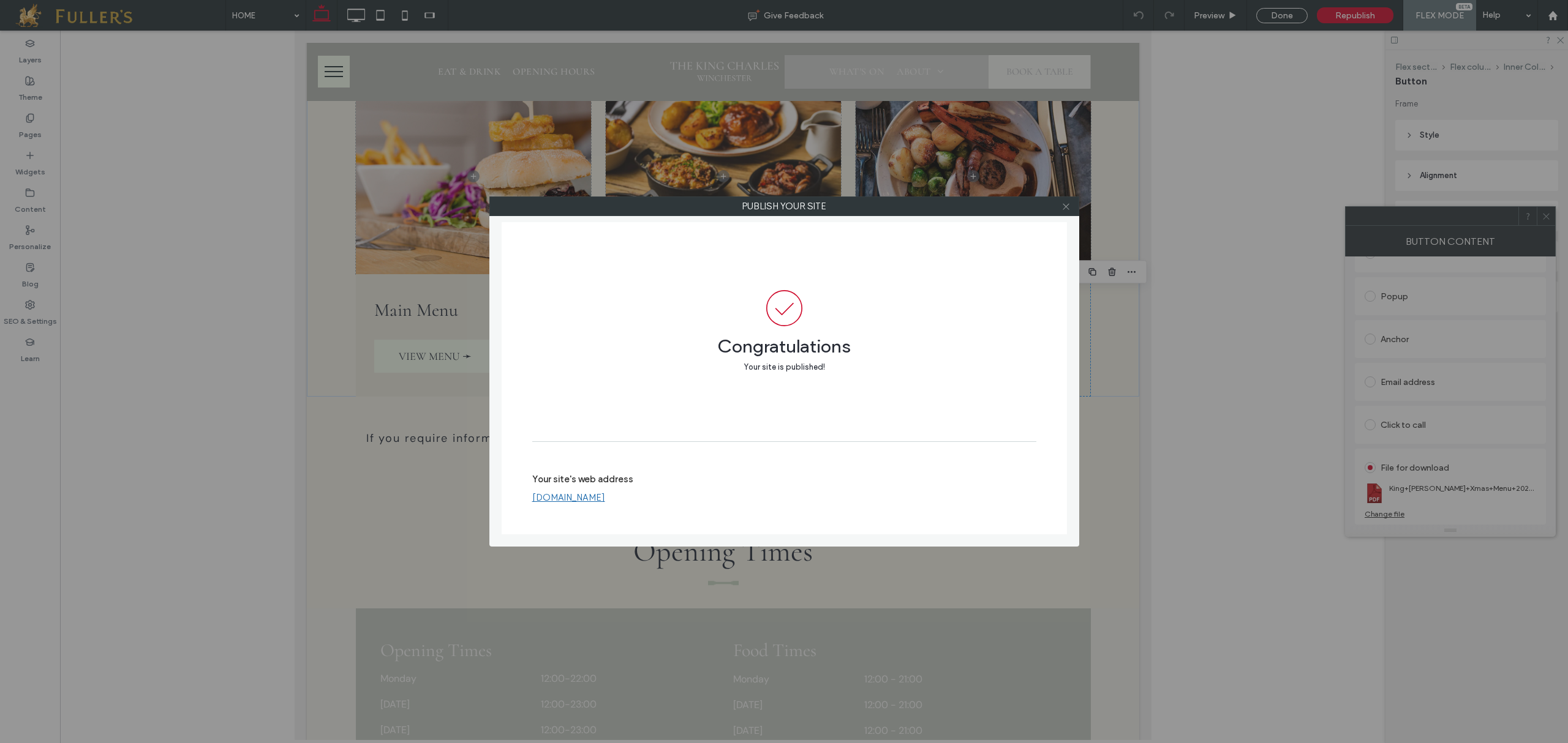
click at [1068, 210] on icon at bounding box center [1066, 207] width 9 height 9
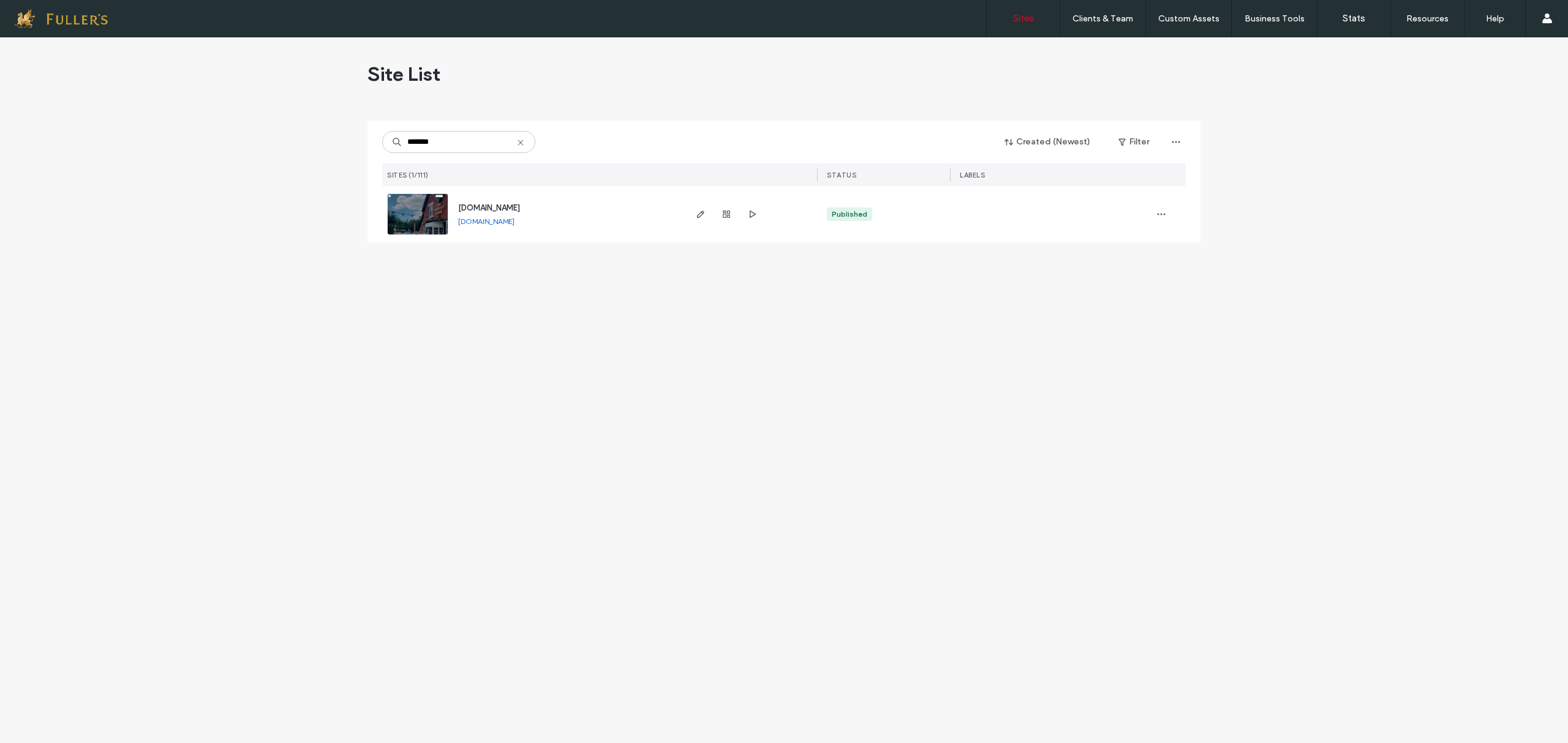
type input "*******"
click at [480, 207] on span "www.harvesthomedenmeade.co.uk" at bounding box center [488, 208] width 62 height 9
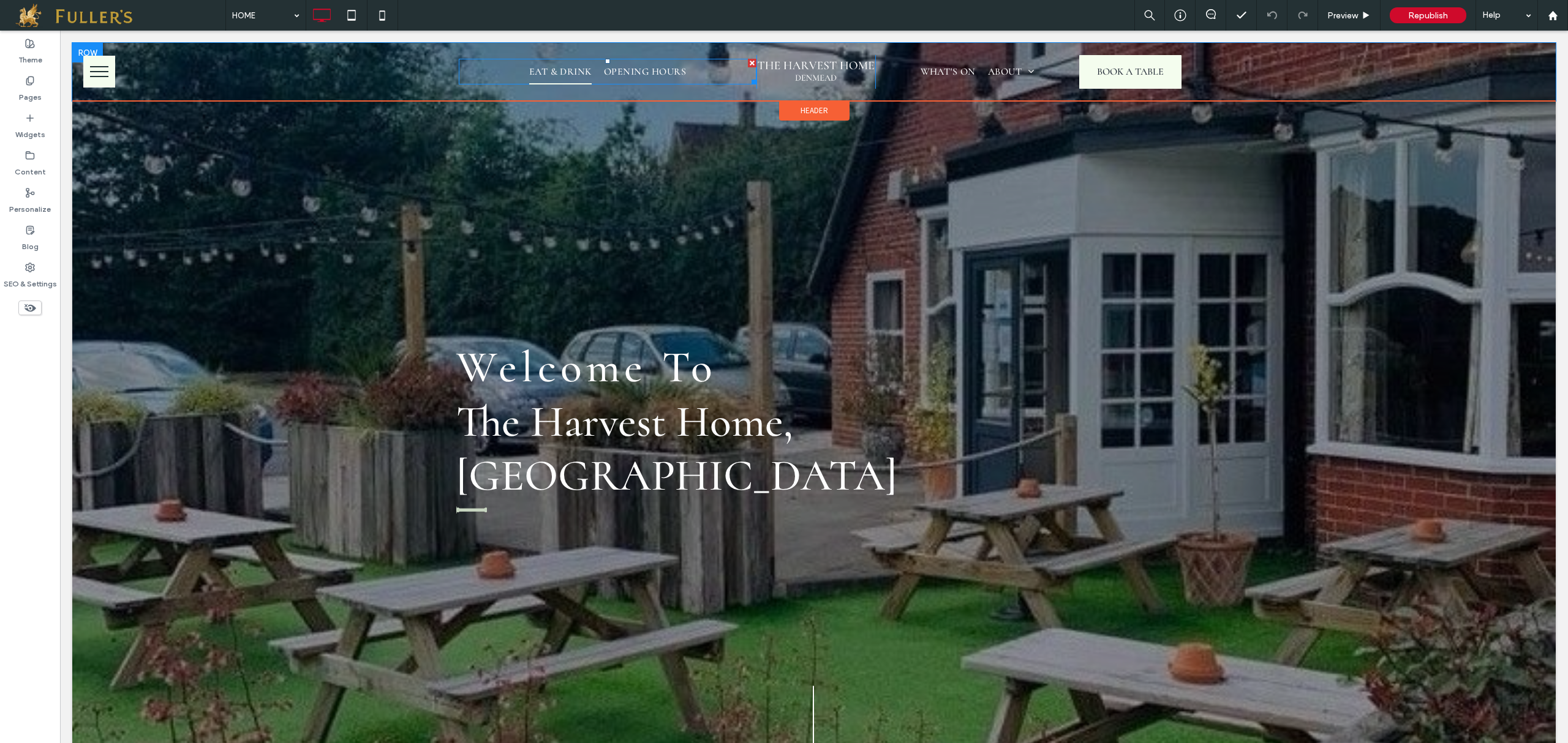
click at [536, 81] on span "EAT & DRINK" at bounding box center [561, 72] width 63 height 26
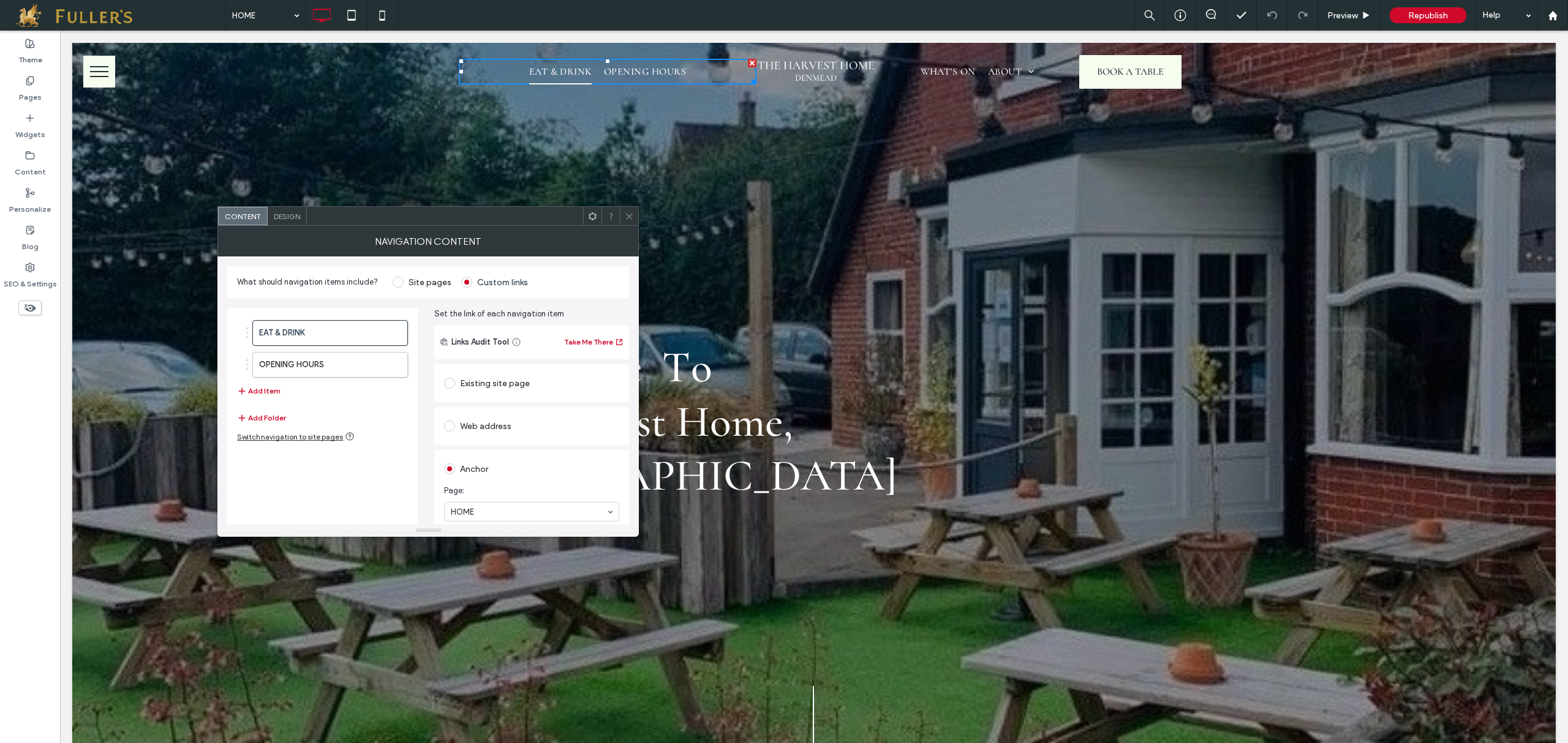
click at [564, 69] on span "EAT & DRINK" at bounding box center [561, 72] width 63 height 26
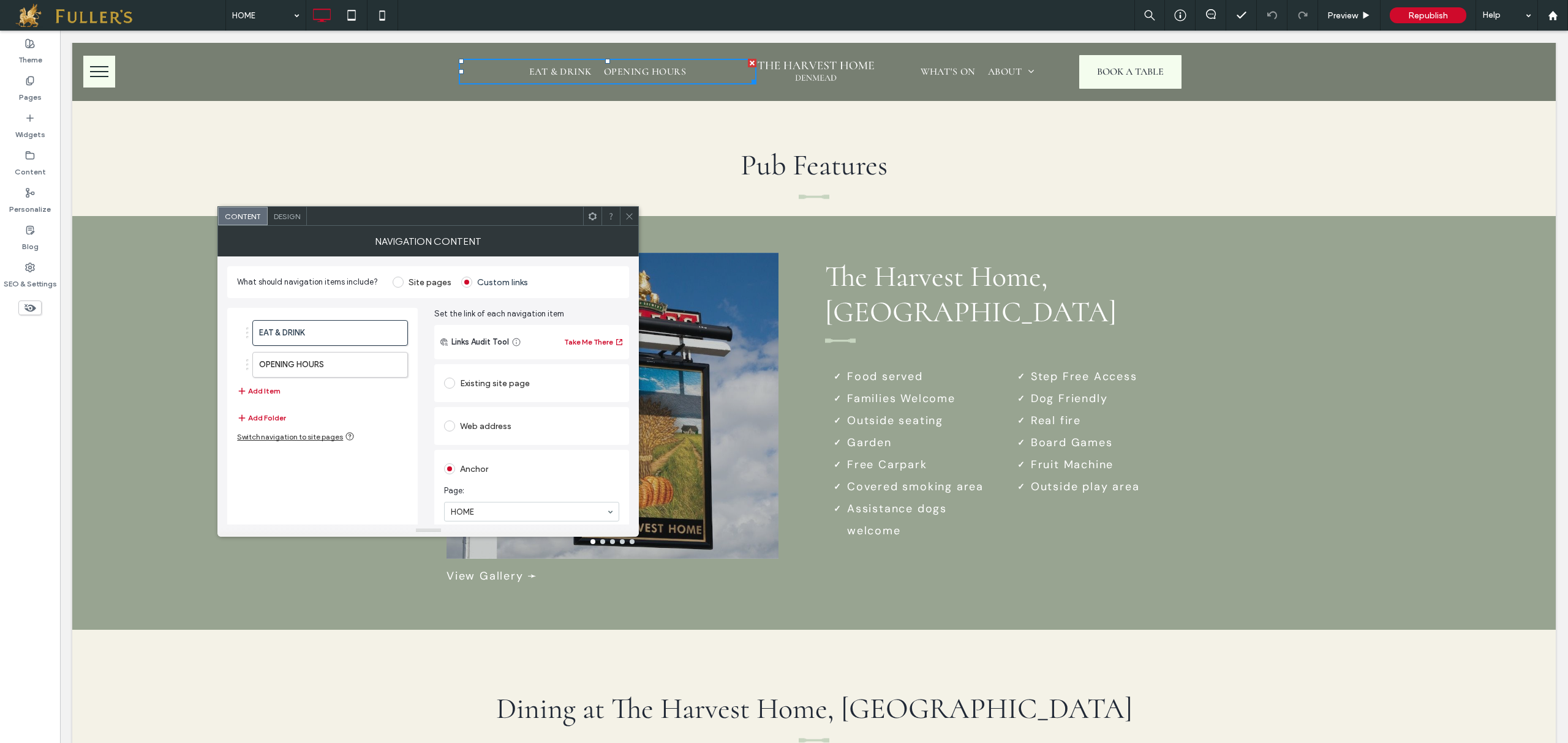
scroll to position [1714, 0]
drag, startPoint x: 632, startPoint y: 217, endPoint x: 818, endPoint y: 186, distance: 188.6
click at [632, 217] on icon at bounding box center [629, 217] width 9 height 9
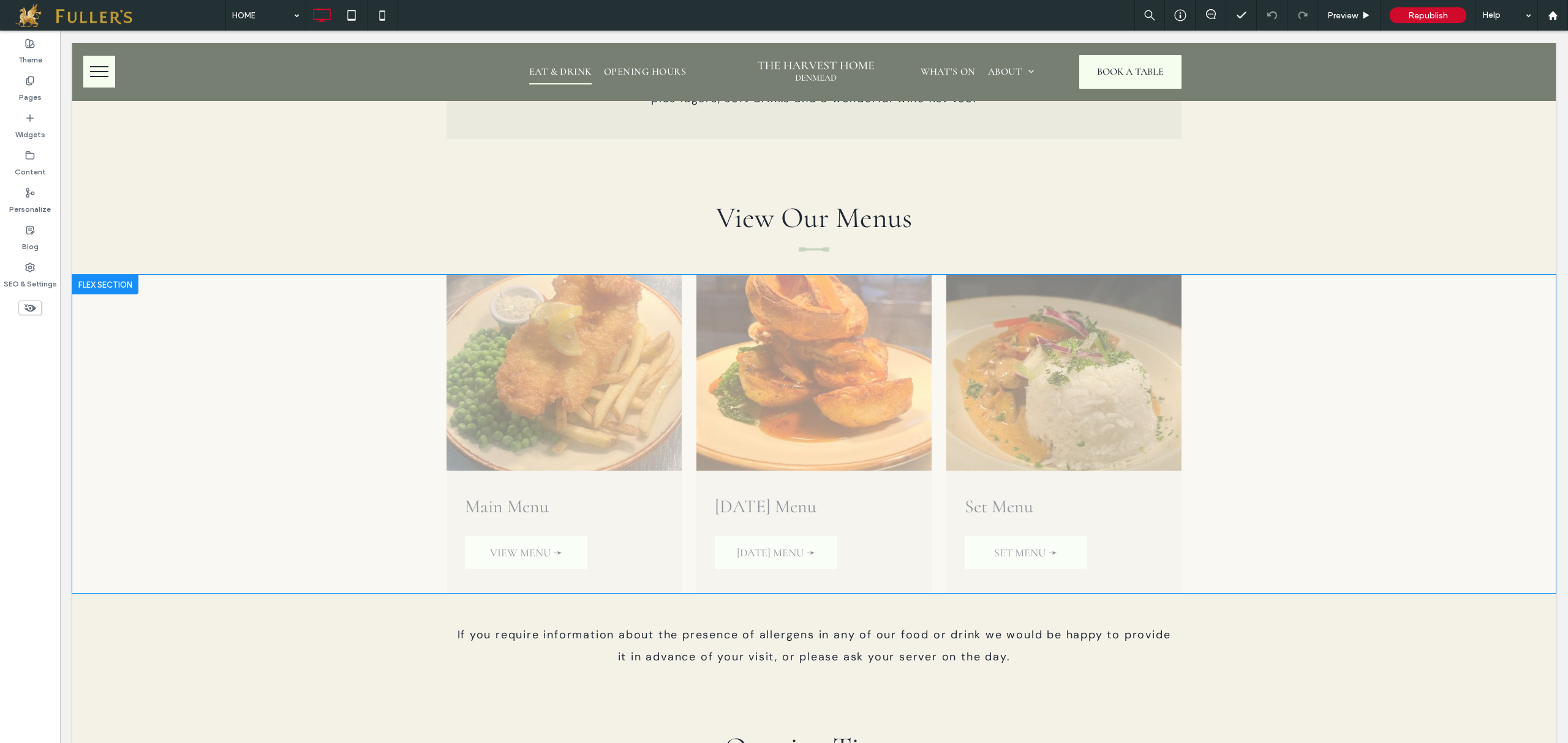
scroll to position [2694, 0]
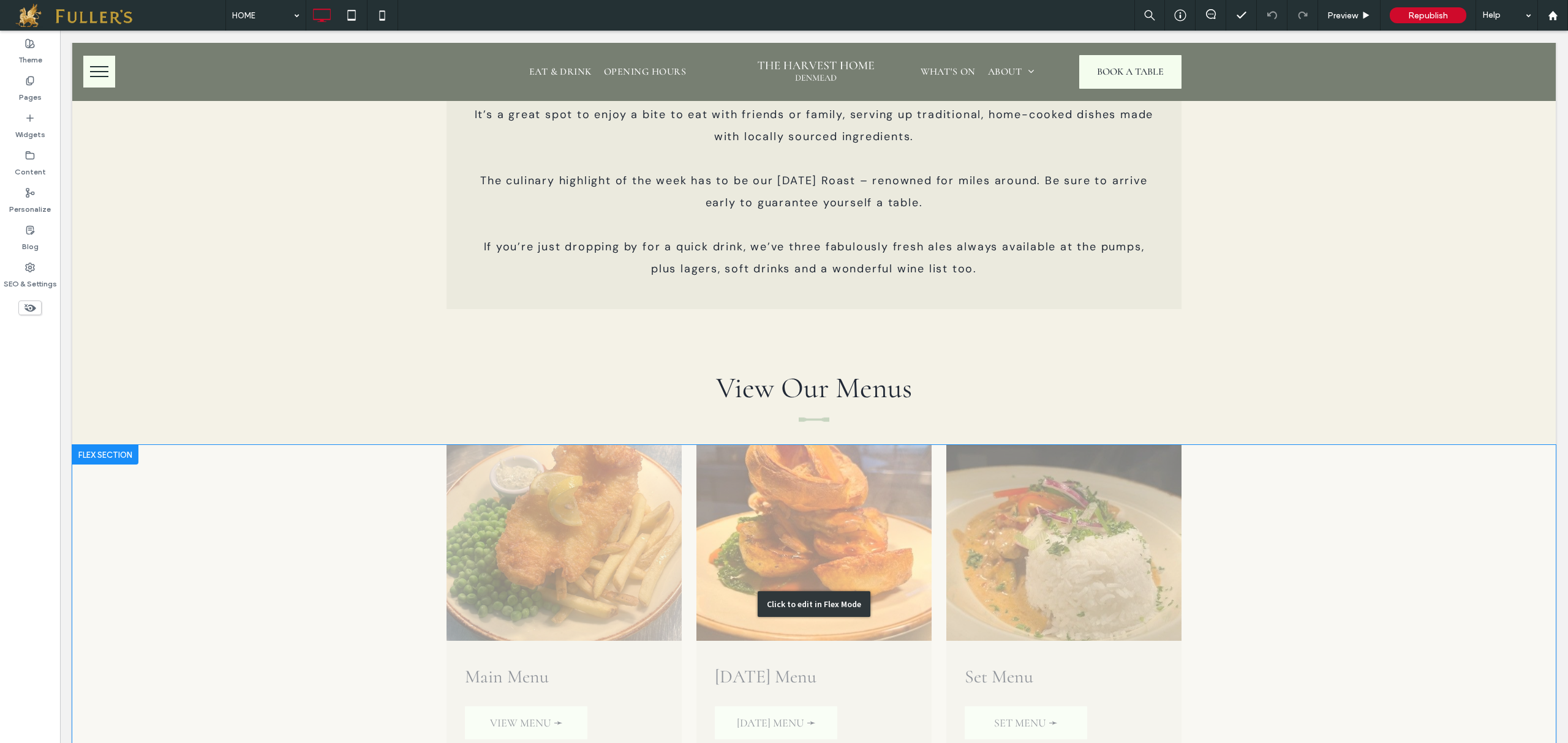
click at [1343, 542] on div "Click to edit in Flex Mode" at bounding box center [814, 604] width 1483 height 319
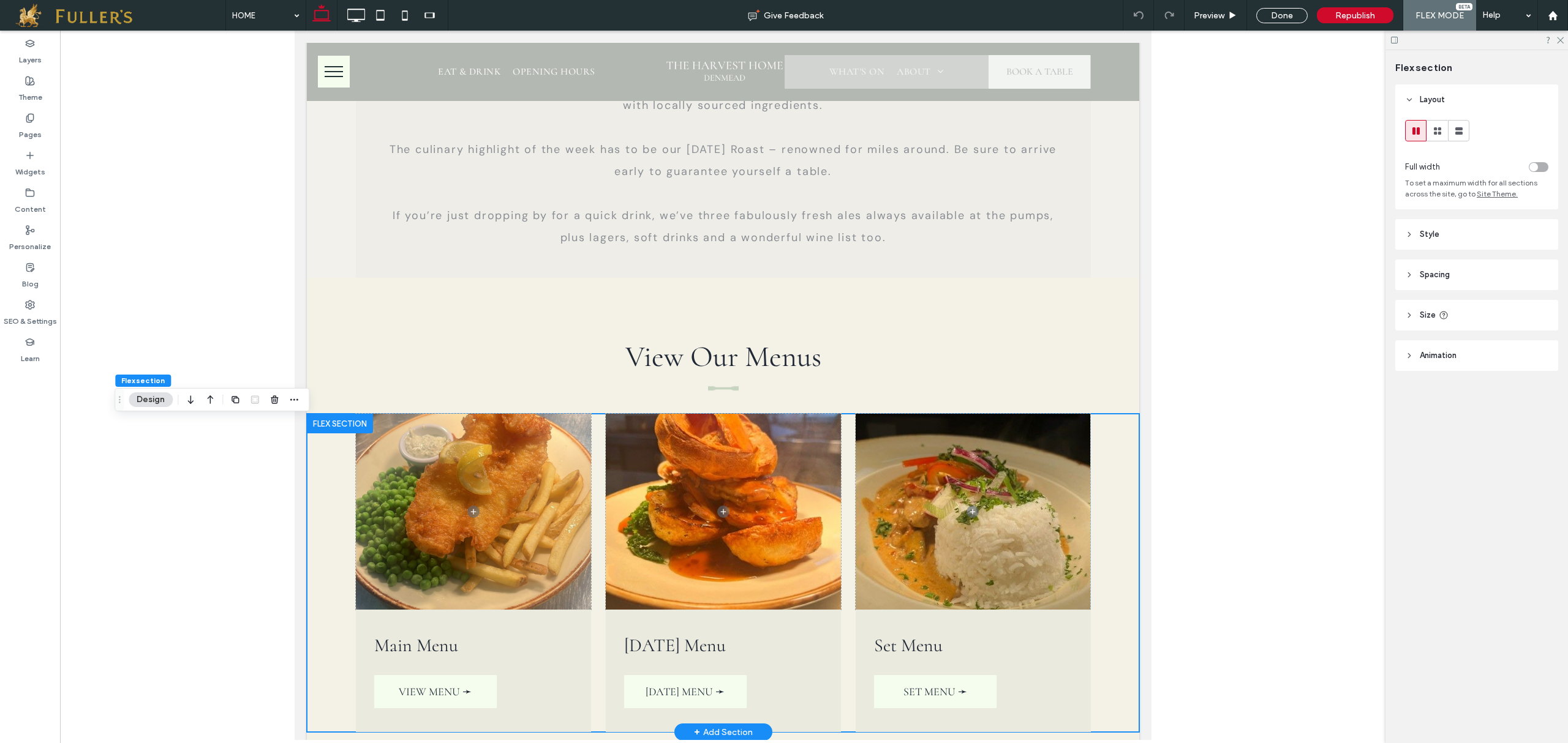
scroll to position [2806, 0]
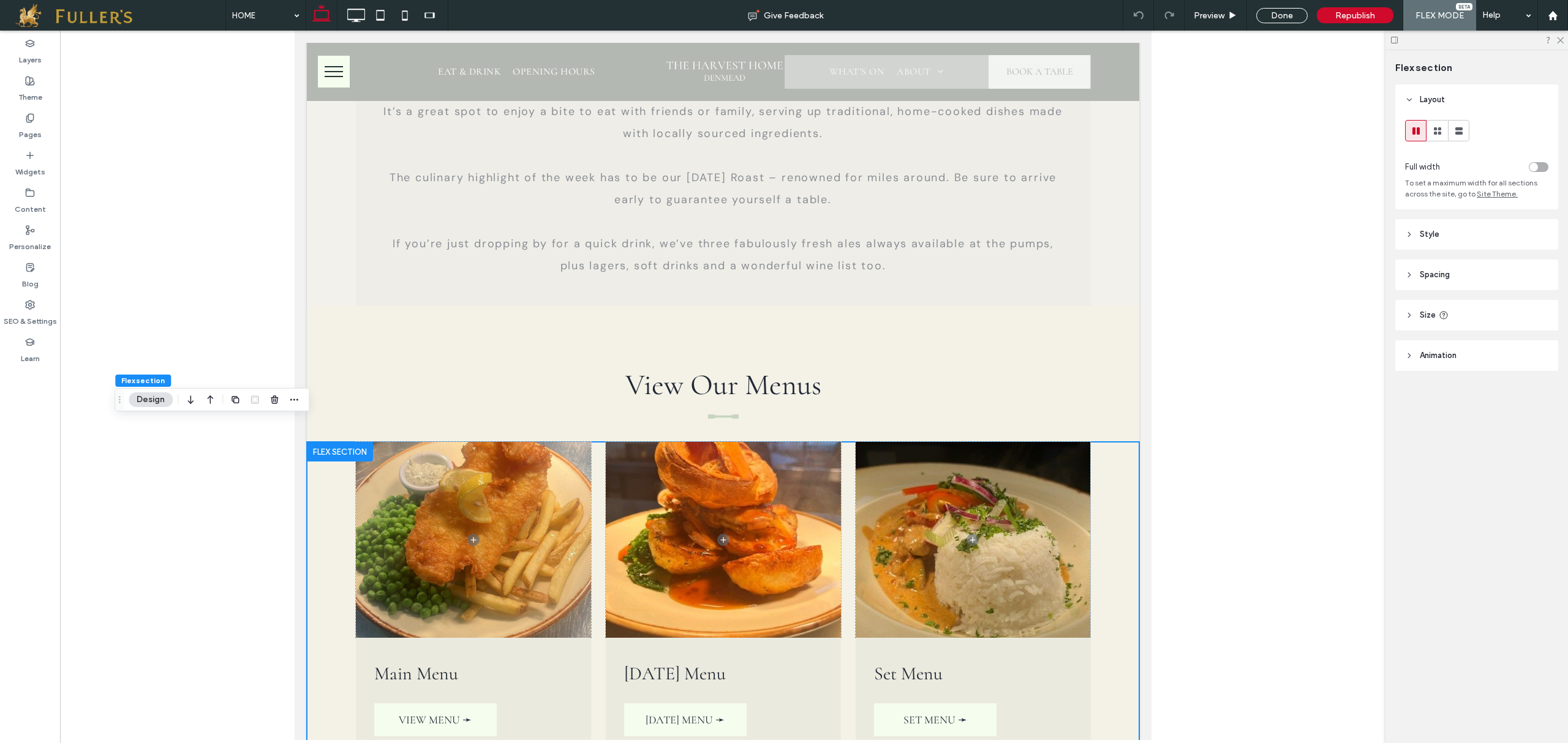
click at [1260, 495] on div at bounding box center [723, 385] width 1325 height 710
click at [1561, 41] on icon at bounding box center [1559, 39] width 8 height 8
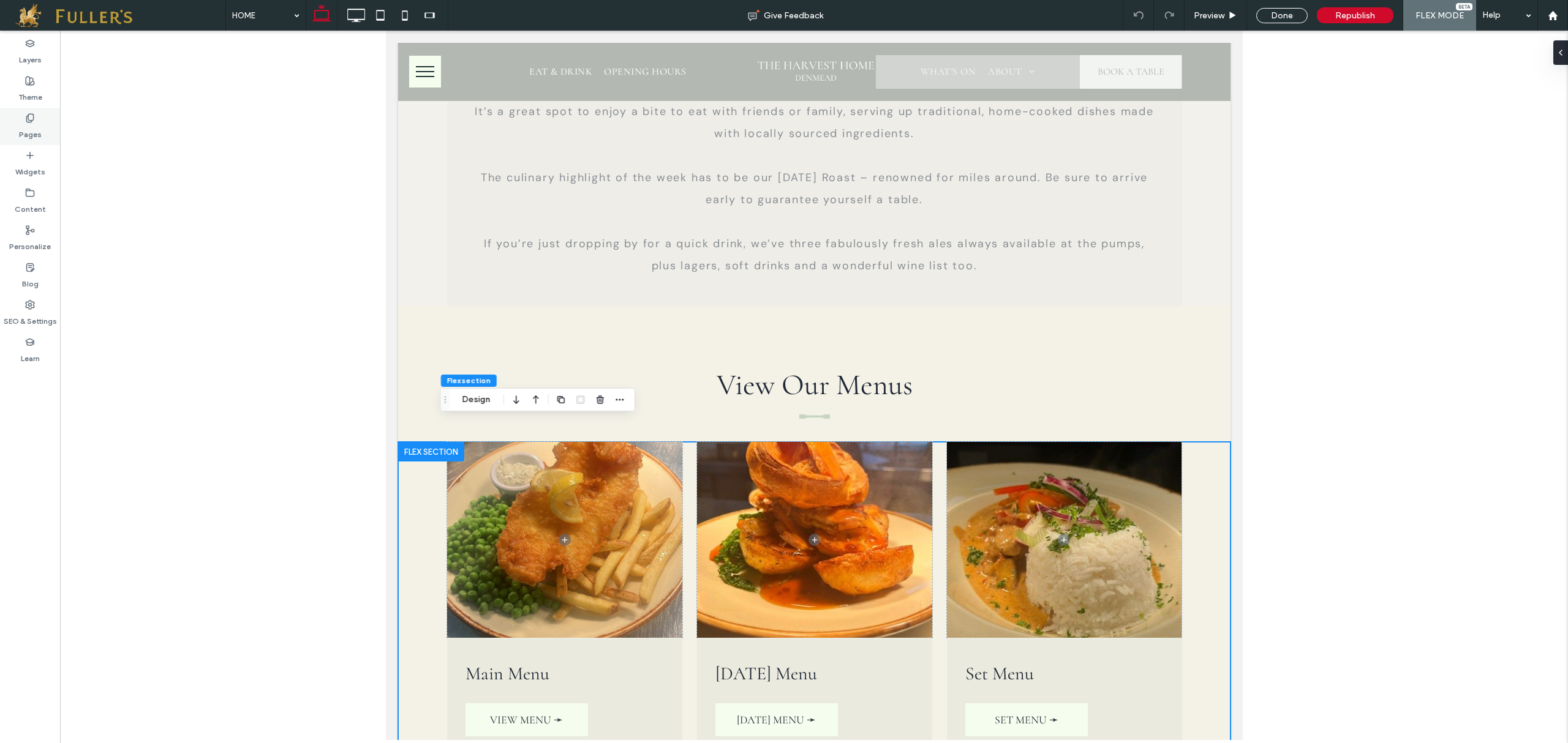
click at [37, 132] on label "Pages" at bounding box center [30, 131] width 22 height 17
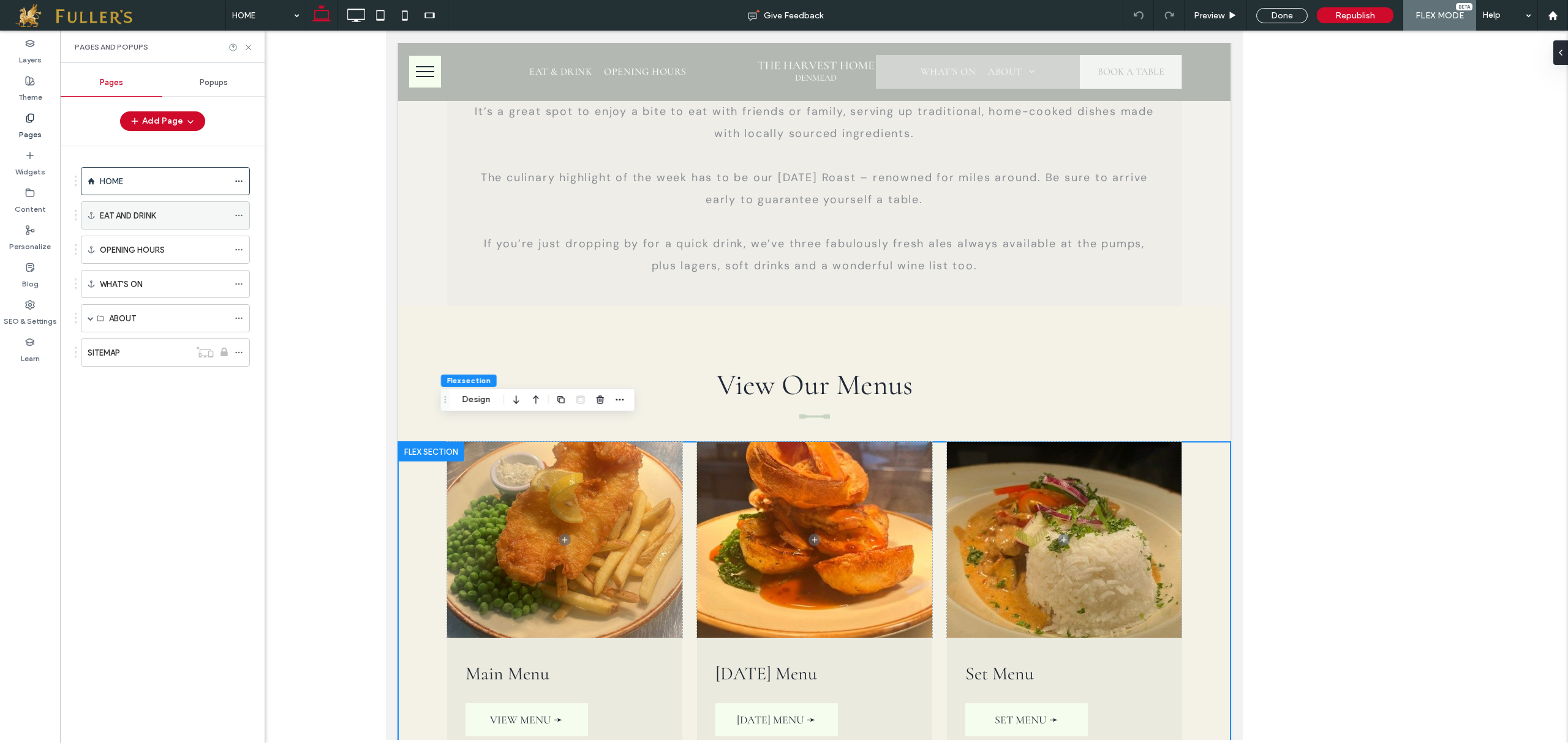
click at [142, 218] on label "EAT AND DRINK" at bounding box center [127, 216] width 56 height 21
click at [238, 219] on icon at bounding box center [239, 216] width 9 height 9
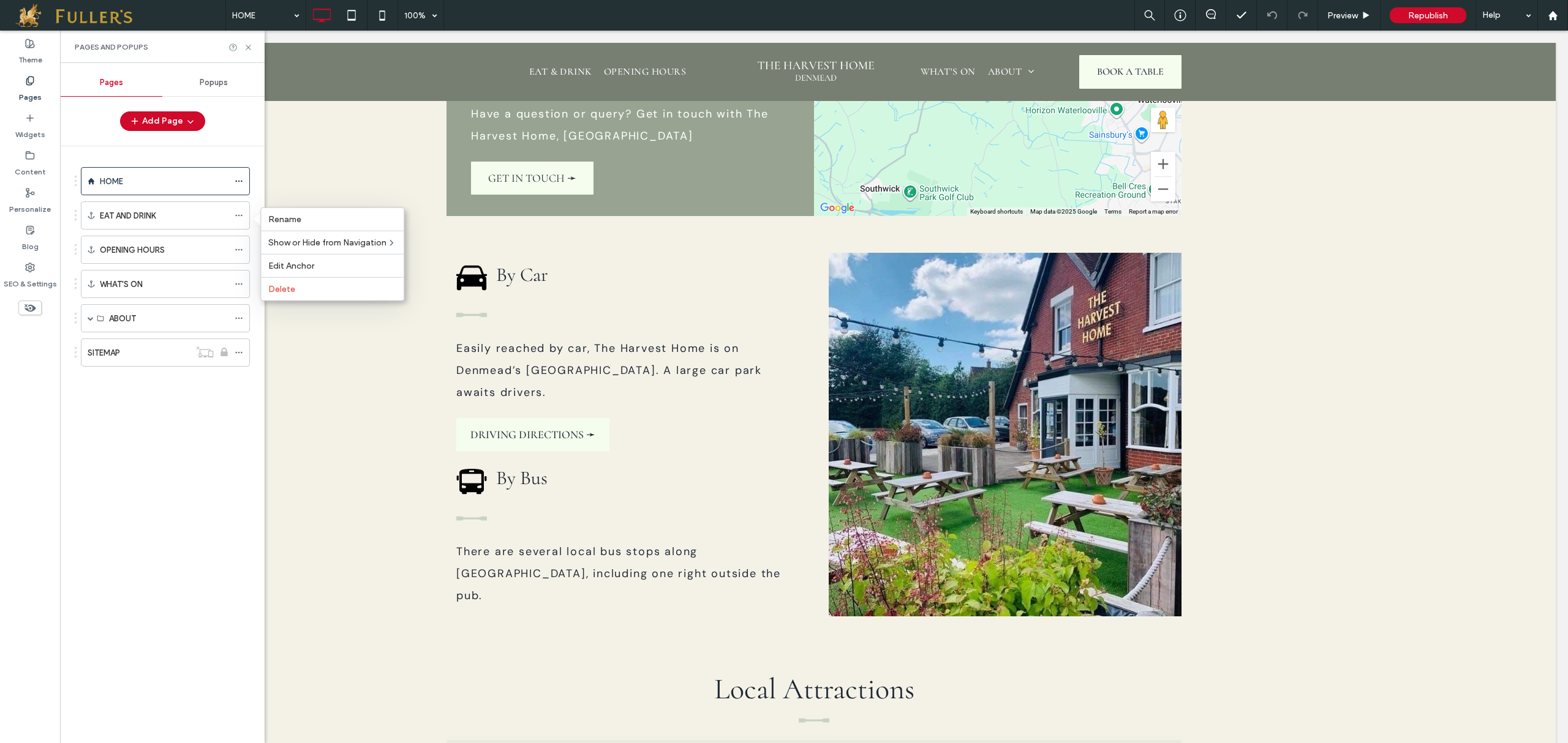
scroll to position [5197, 0]
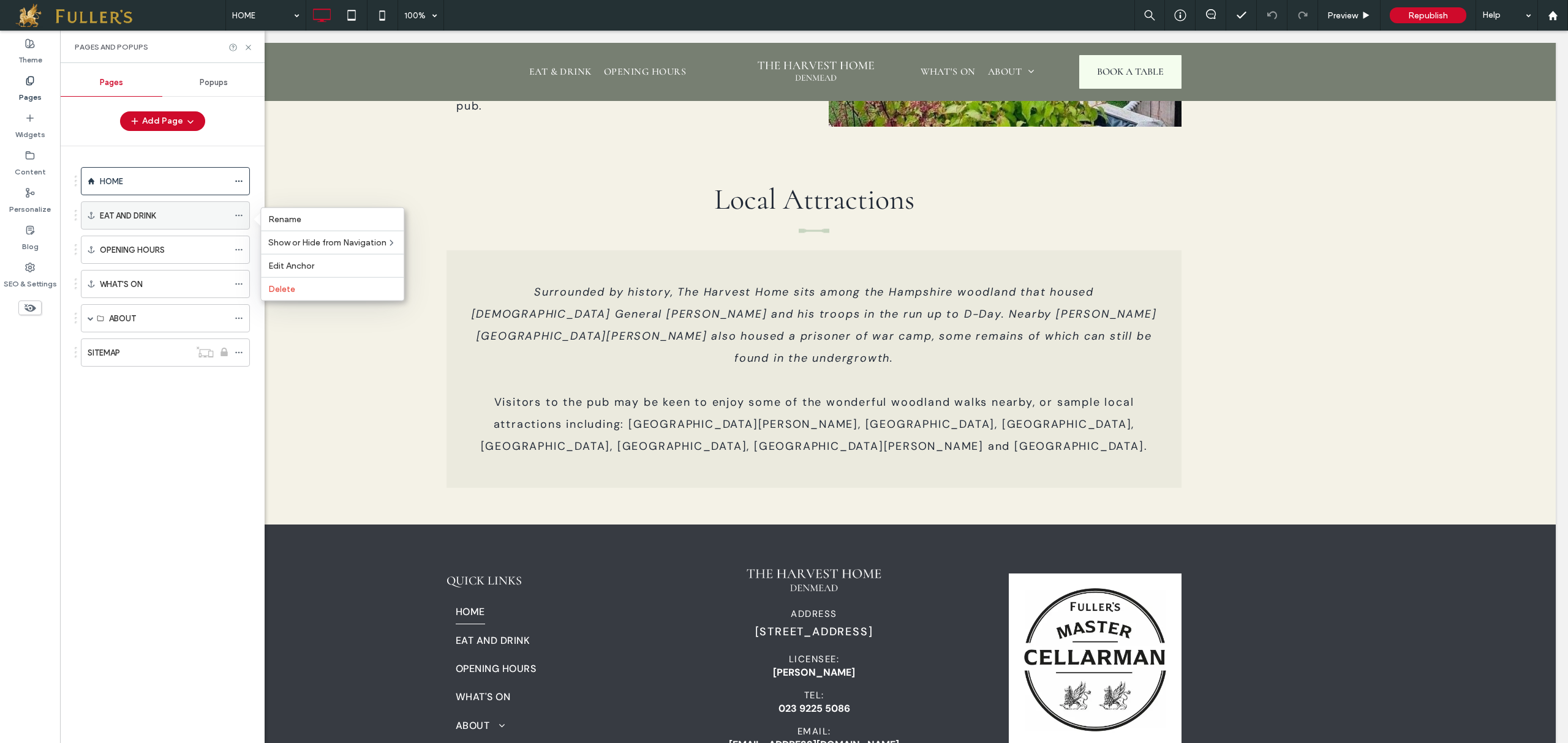
click at [214, 214] on div "EAT AND DRINK" at bounding box center [164, 216] width 129 height 13
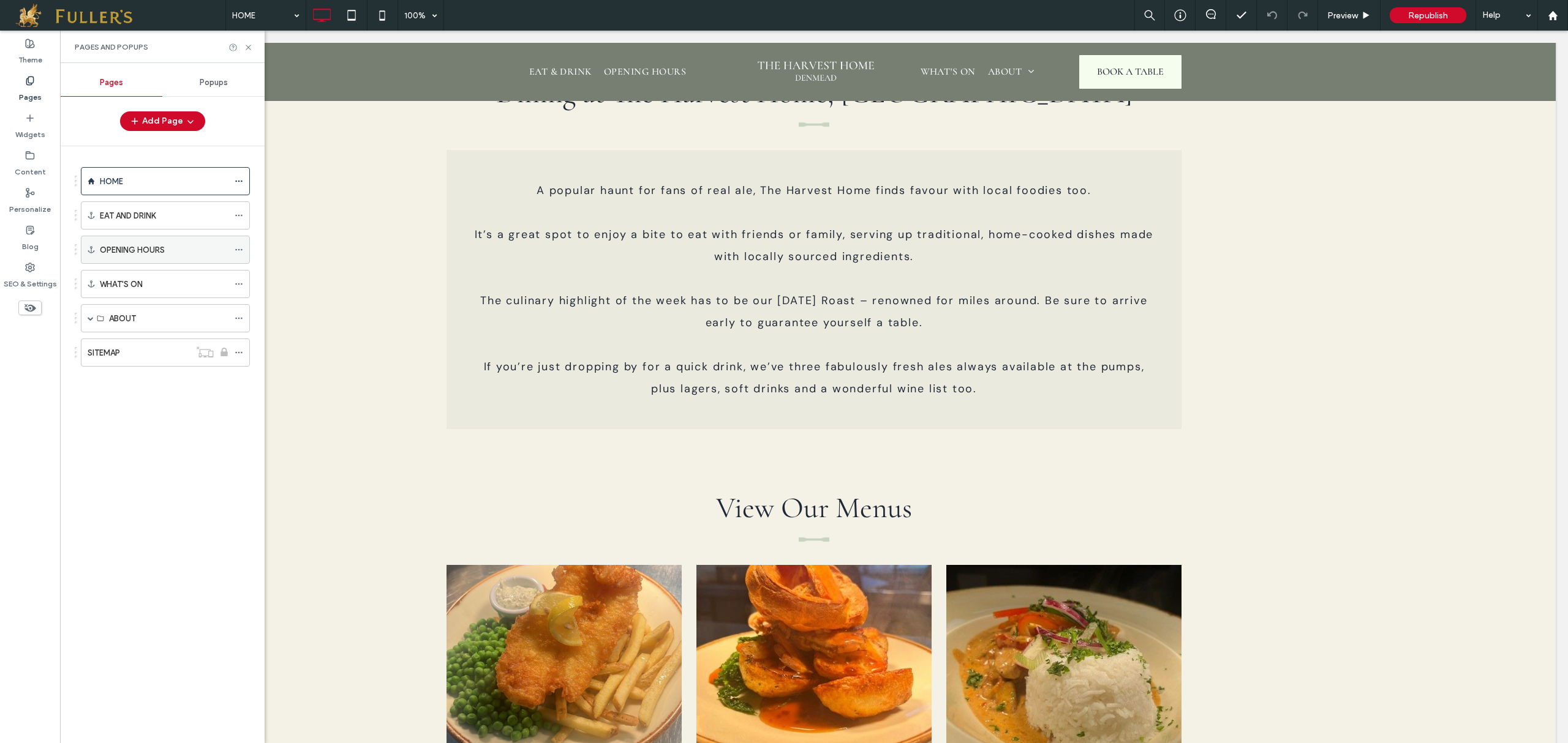
click at [226, 245] on div "OPENING HOURS" at bounding box center [164, 250] width 129 height 27
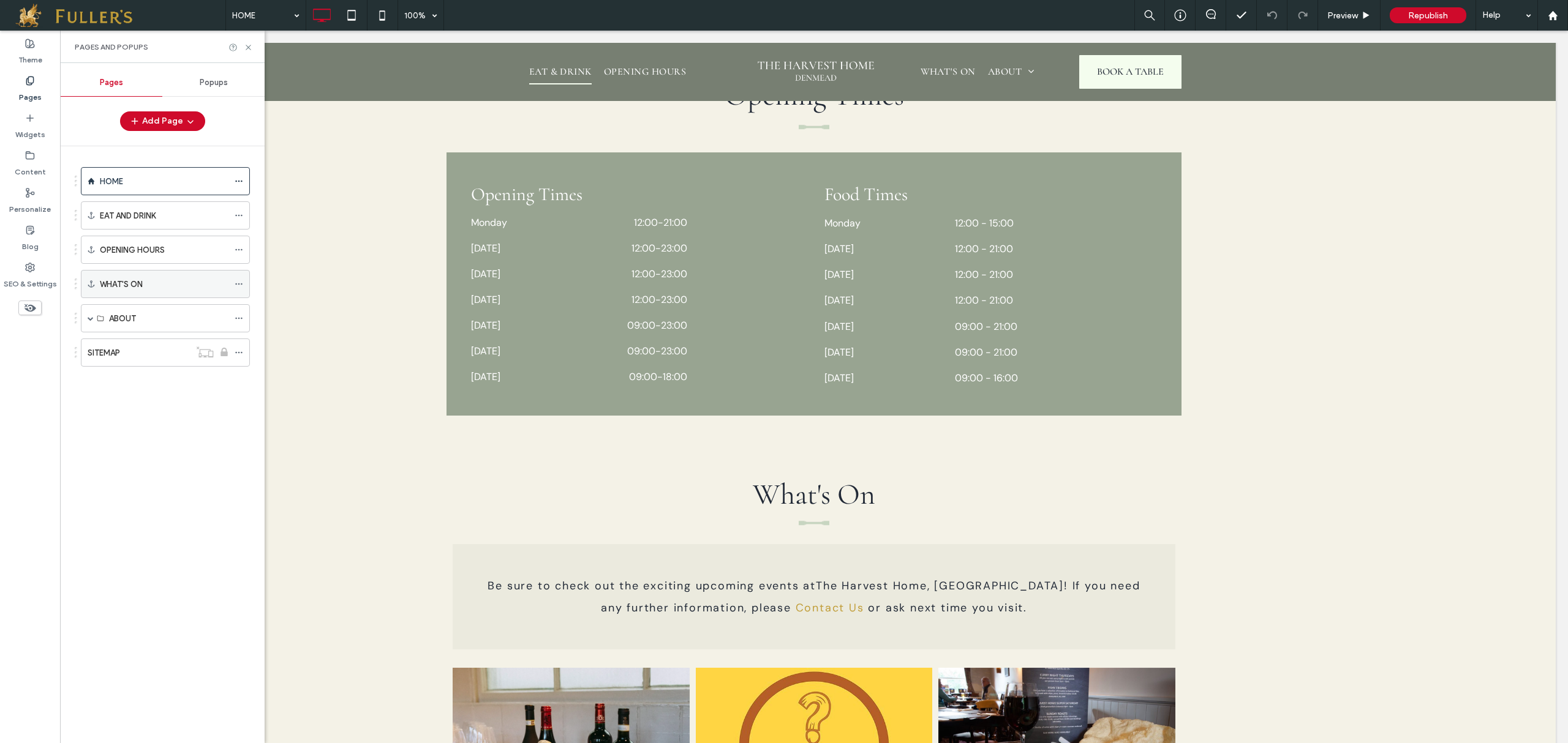
click at [224, 283] on div "WHAT'S ON" at bounding box center [164, 284] width 129 height 13
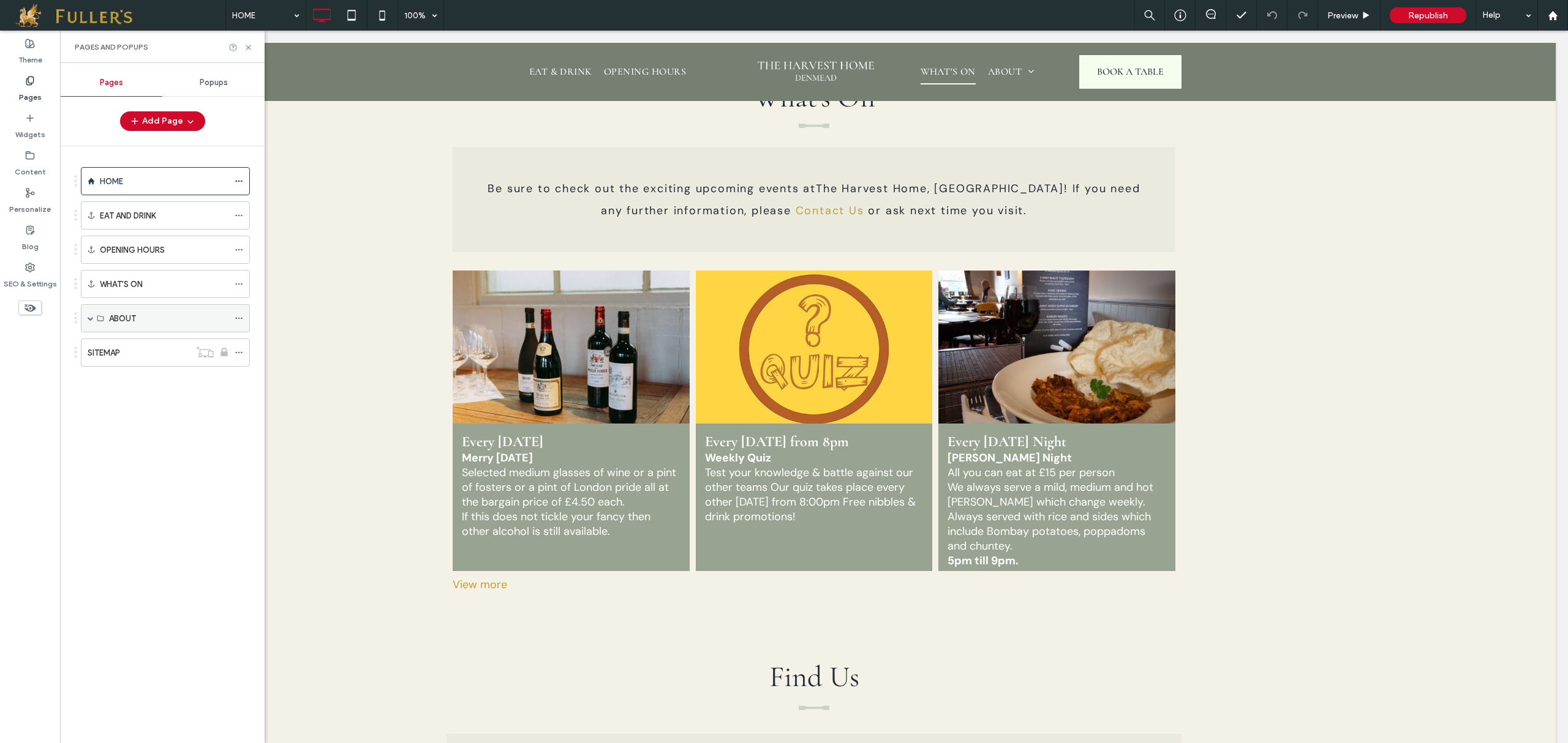
click at [234, 319] on div "ABOUT" at bounding box center [165, 318] width 169 height 28
click at [231, 358] on div at bounding box center [212, 352] width 45 height 13
click at [240, 354] on icon at bounding box center [239, 353] width 9 height 9
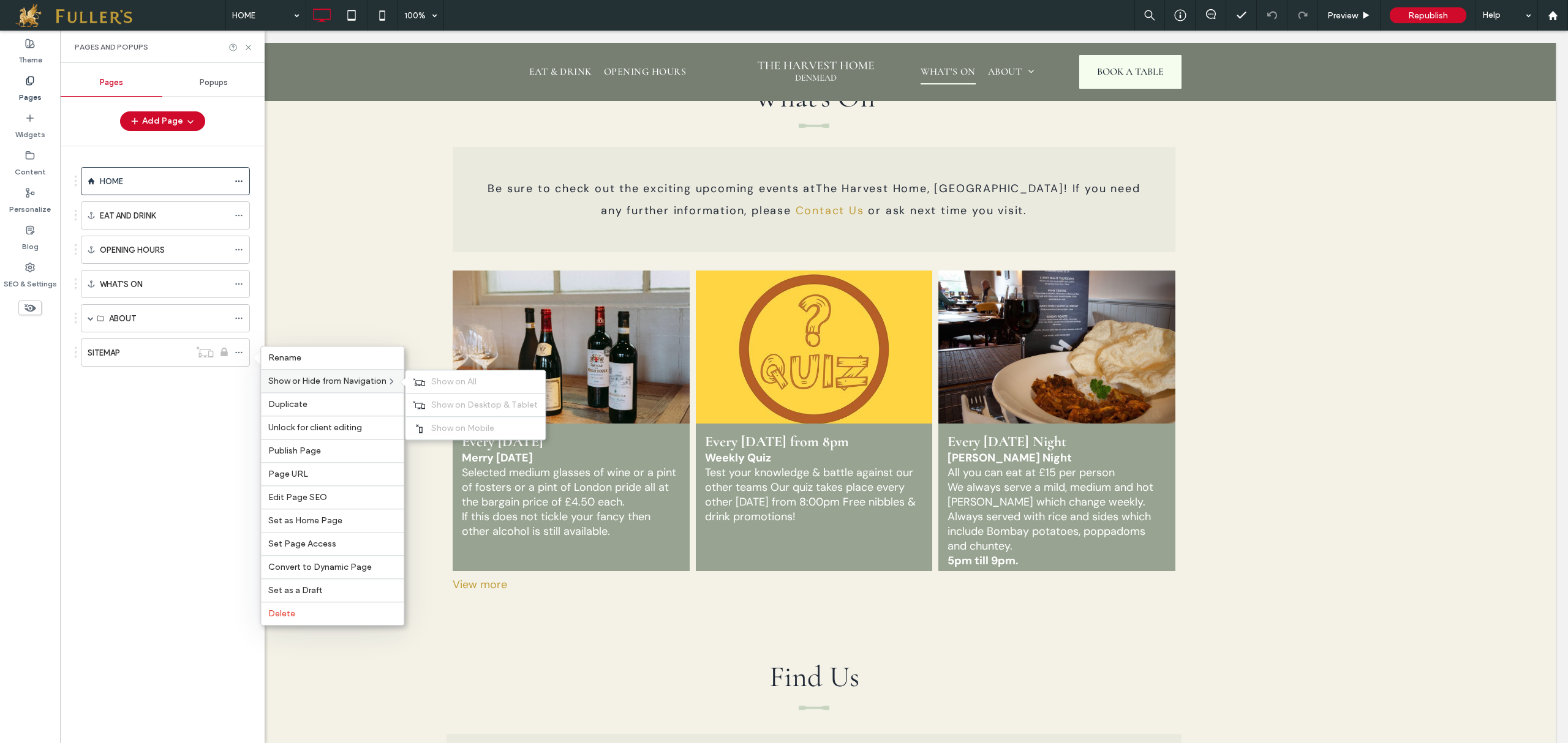
click at [354, 389] on div "Show or Hide from Navigation Show on All Show on Desktop & Tablet Show on Mobile" at bounding box center [331, 380] width 142 height 23
click at [144, 435] on div "HOME EAT AND DRINK OPENING HOURS WHAT'S ON ABOUT EXPLORE GALLERY FUNCTIONS GALL…" at bounding box center [169, 441] width 190 height 591
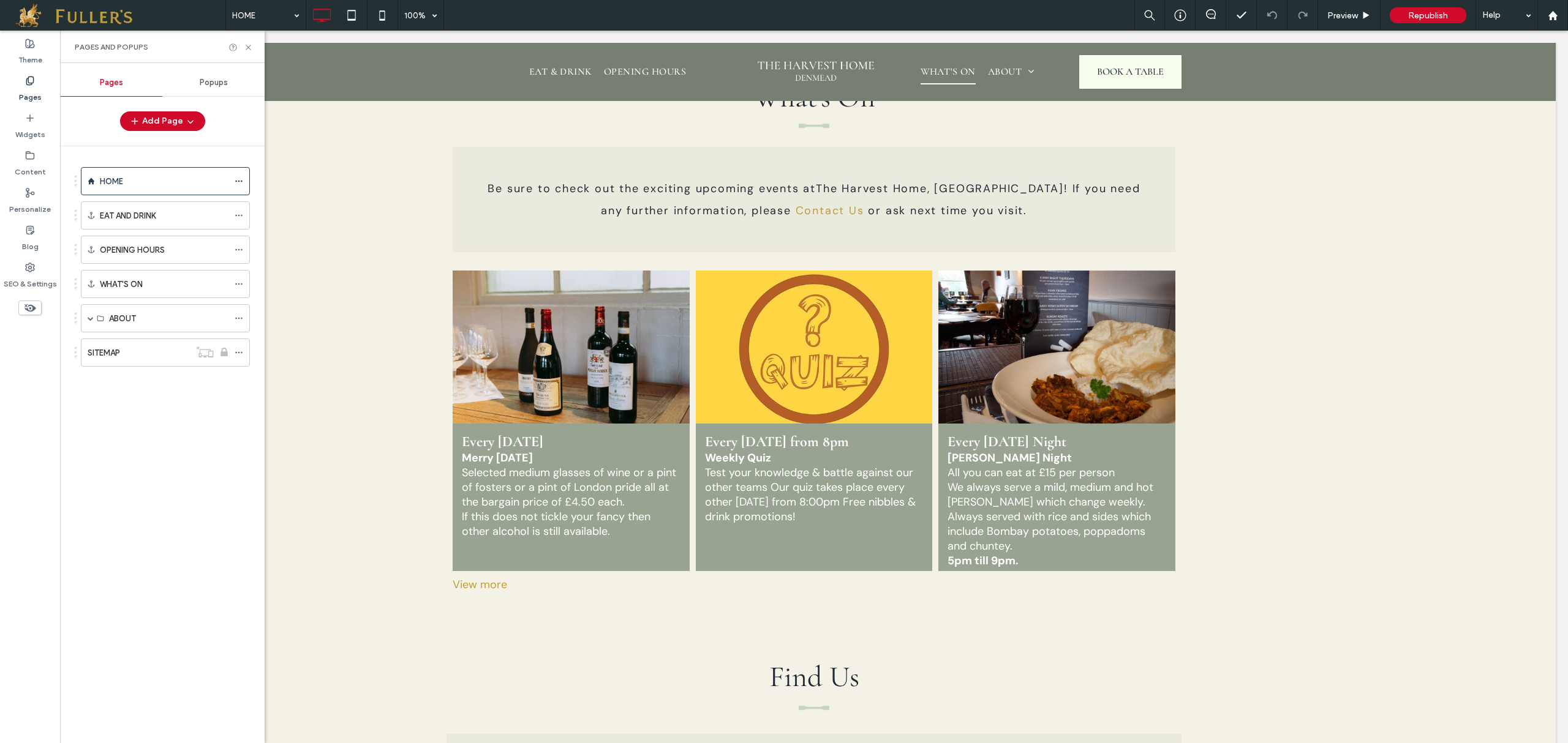
click at [184, 447] on div "HOME EAT AND DRINK OPENING HOURS WHAT'S ON ABOUT EXPLORE GALLERY FUNCTIONS GALL…" at bounding box center [169, 441] width 190 height 591
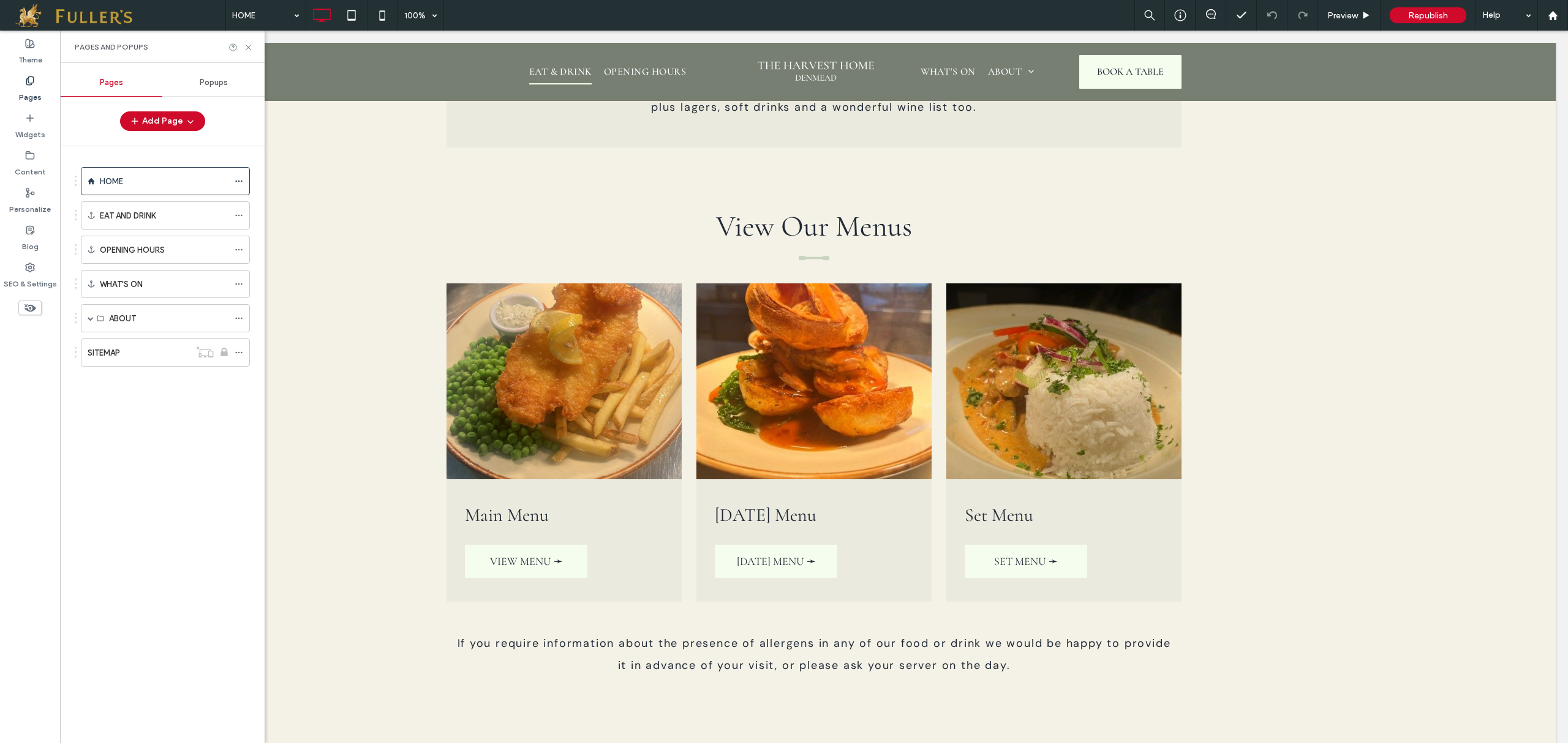
scroll to position [2608, 0]
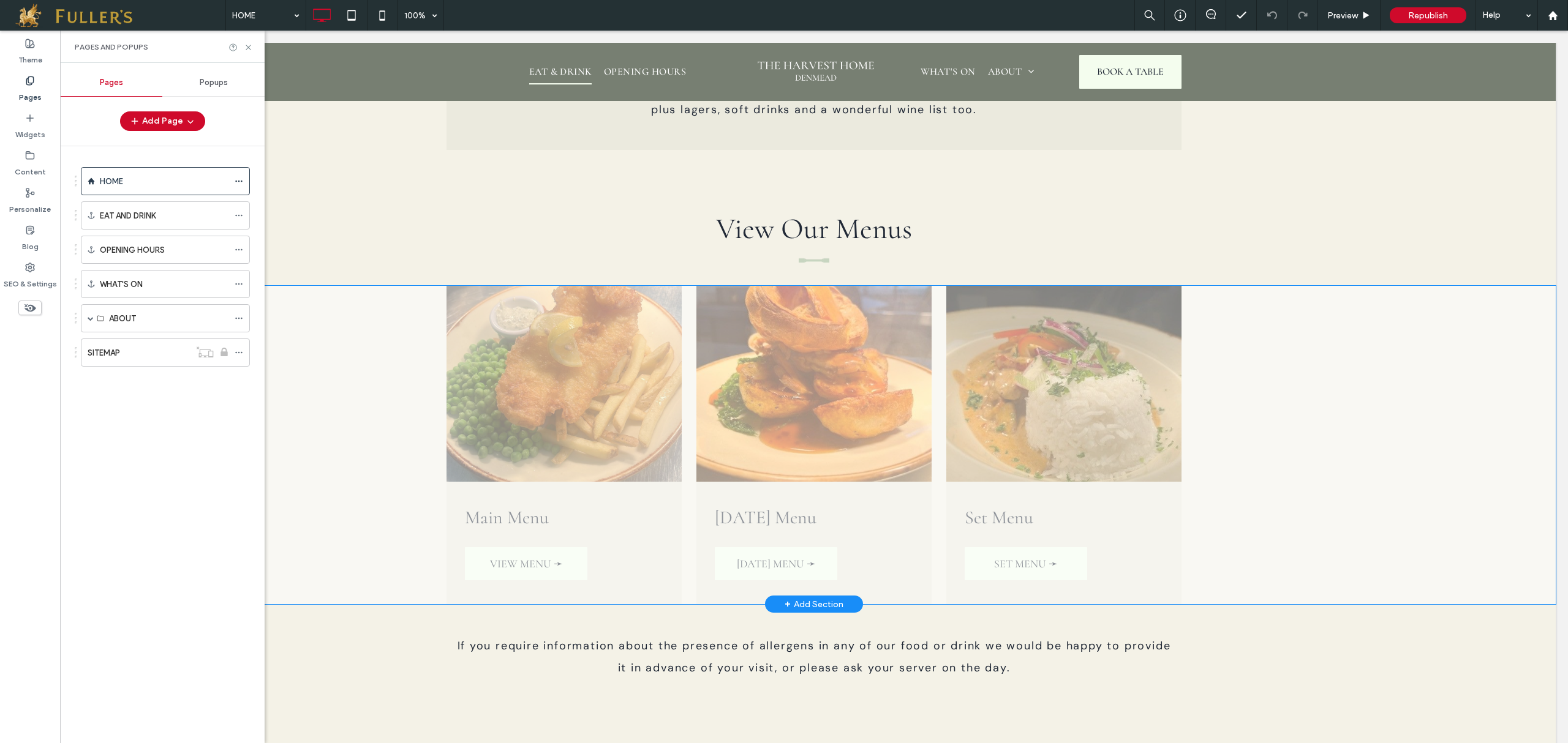
click at [833, 597] on div "+ Add Section" at bounding box center [814, 603] width 59 height 13
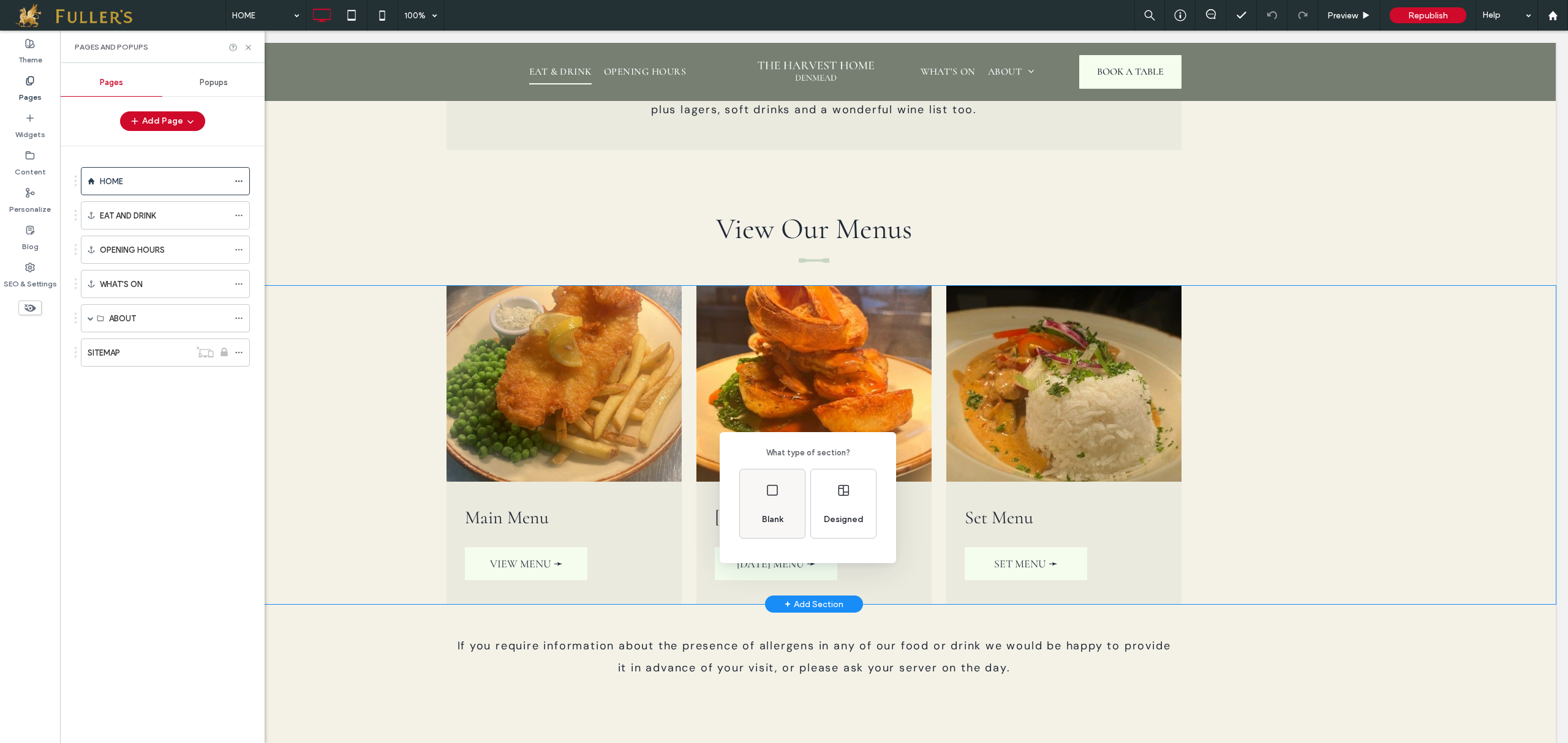
click at [782, 514] on span "Blank" at bounding box center [772, 520] width 31 height 13
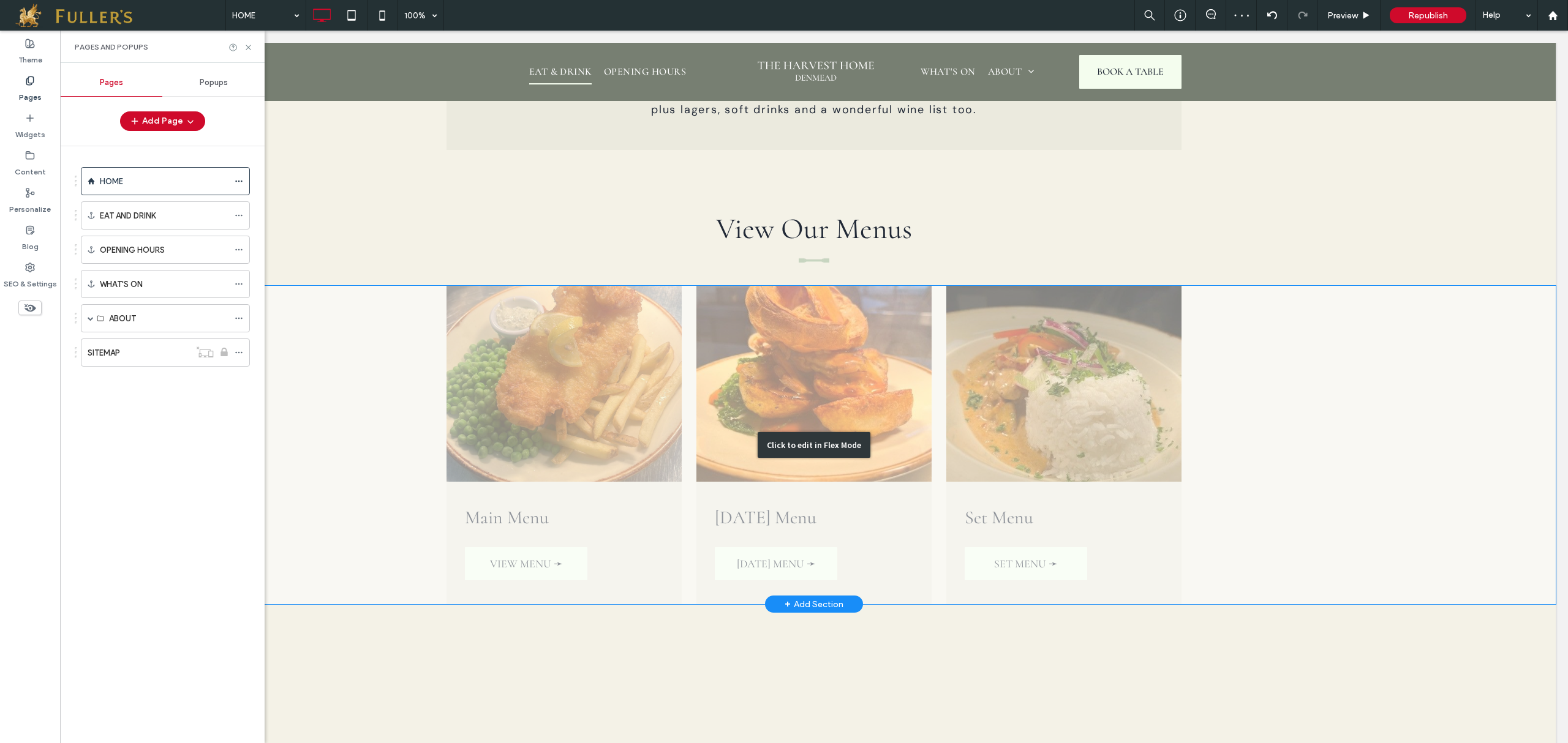
click at [1212, 412] on div "Click to edit in Flex Mode" at bounding box center [814, 445] width 1483 height 319
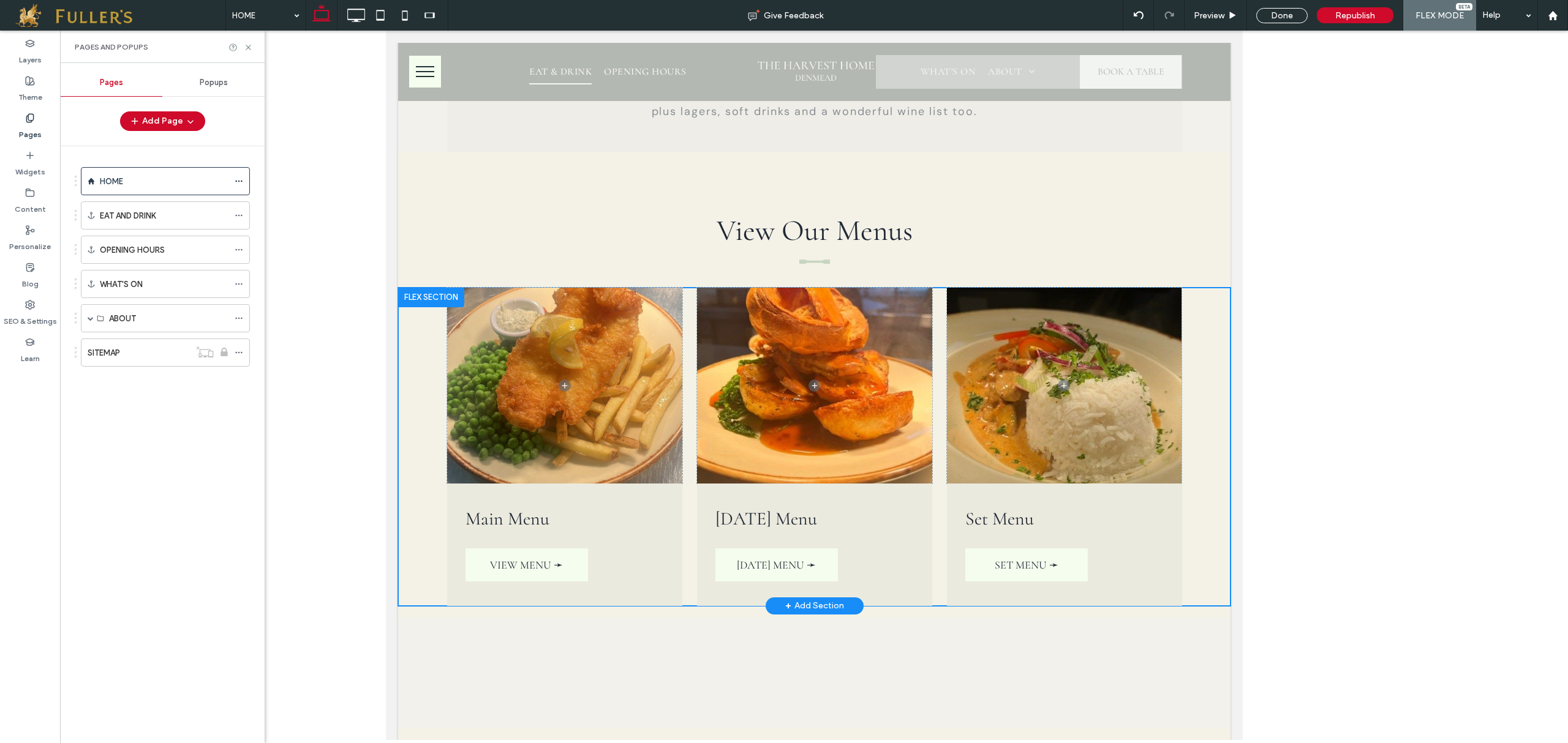
scroll to position [2965, 0]
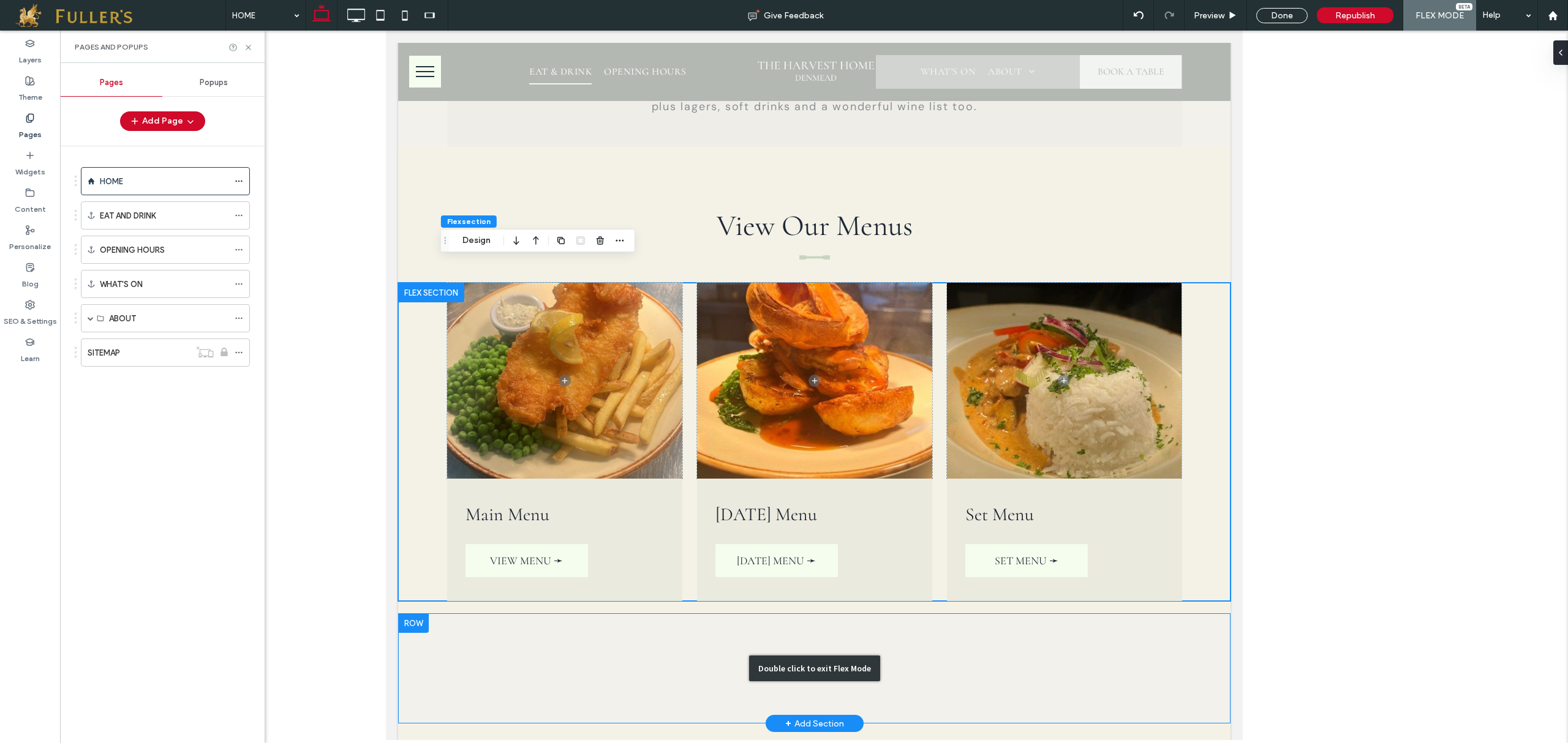
click at [452, 613] on div "Double click to exit Flex Mode" at bounding box center [813, 668] width 832 height 110
click at [410, 613] on div "Double click to exit Flex Mode" at bounding box center [813, 668] width 832 height 110
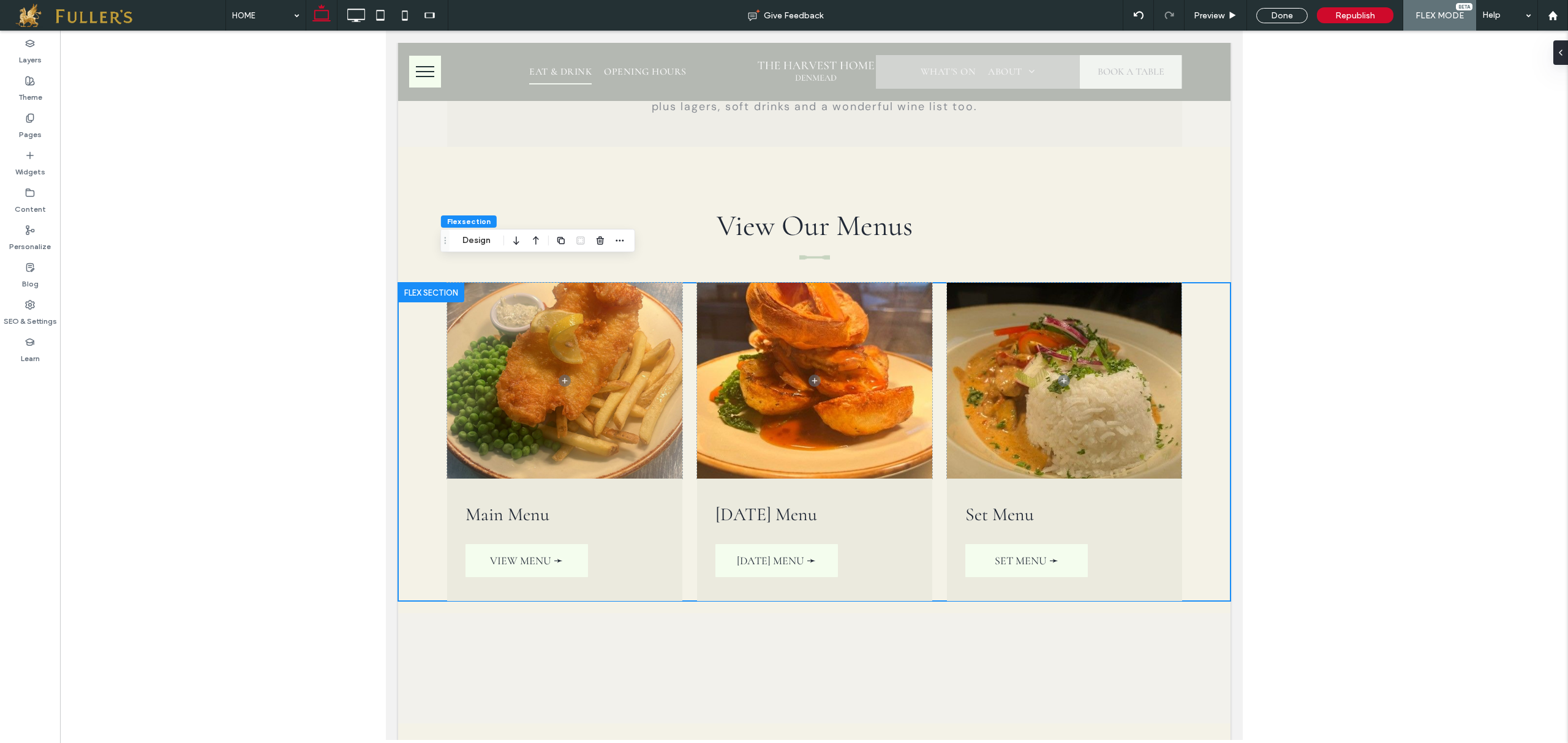
click at [310, 238] on div at bounding box center [814, 385] width 1508 height 710
click at [190, 527] on div at bounding box center [814, 385] width 1508 height 710
click at [425, 283] on div at bounding box center [431, 293] width 66 height 20
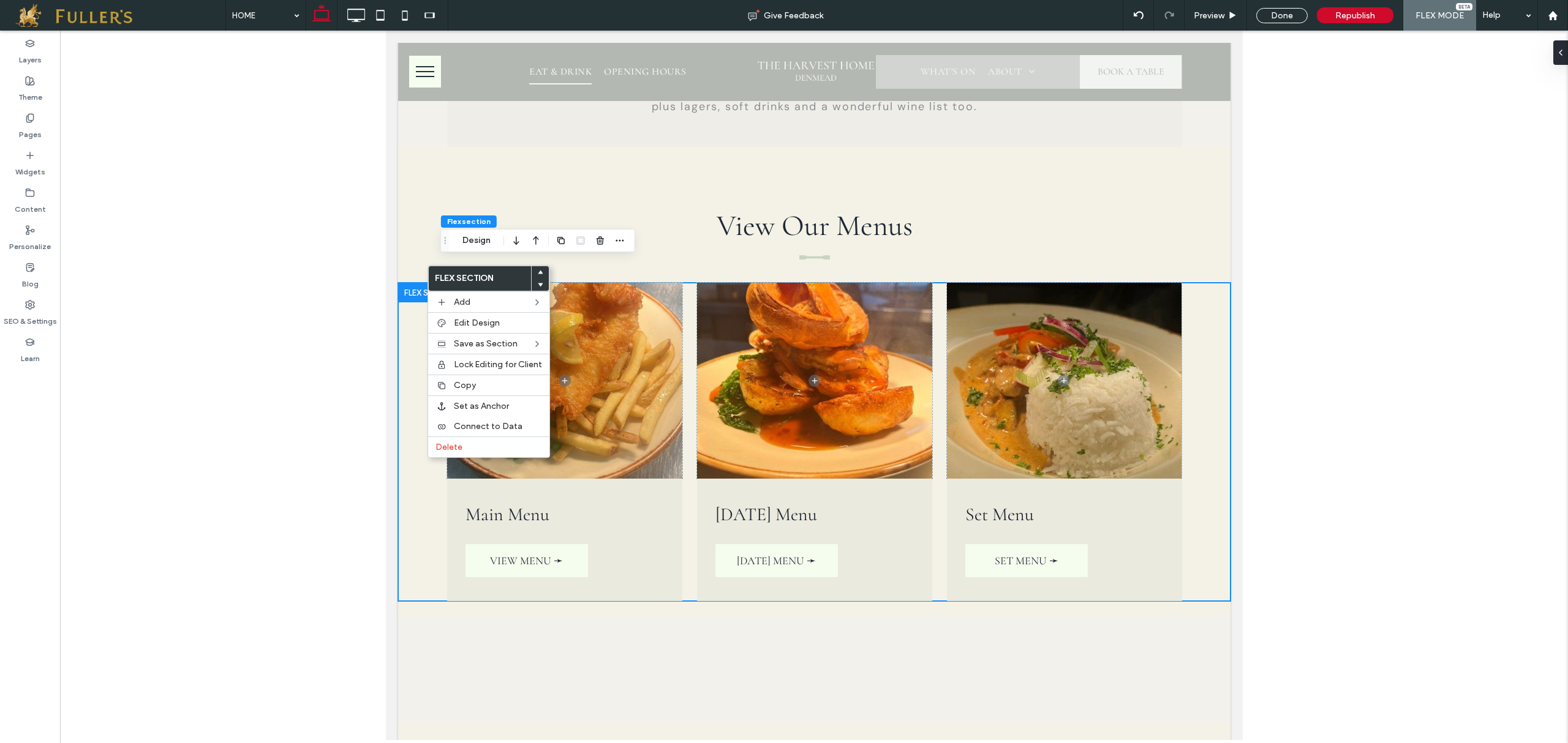
click at [339, 337] on div at bounding box center [814, 385] width 1508 height 710
click at [1424, 314] on div at bounding box center [814, 385] width 1508 height 710
click at [1455, 299] on div at bounding box center [814, 385] width 1508 height 710
click at [1457, 299] on div at bounding box center [814, 385] width 1508 height 710
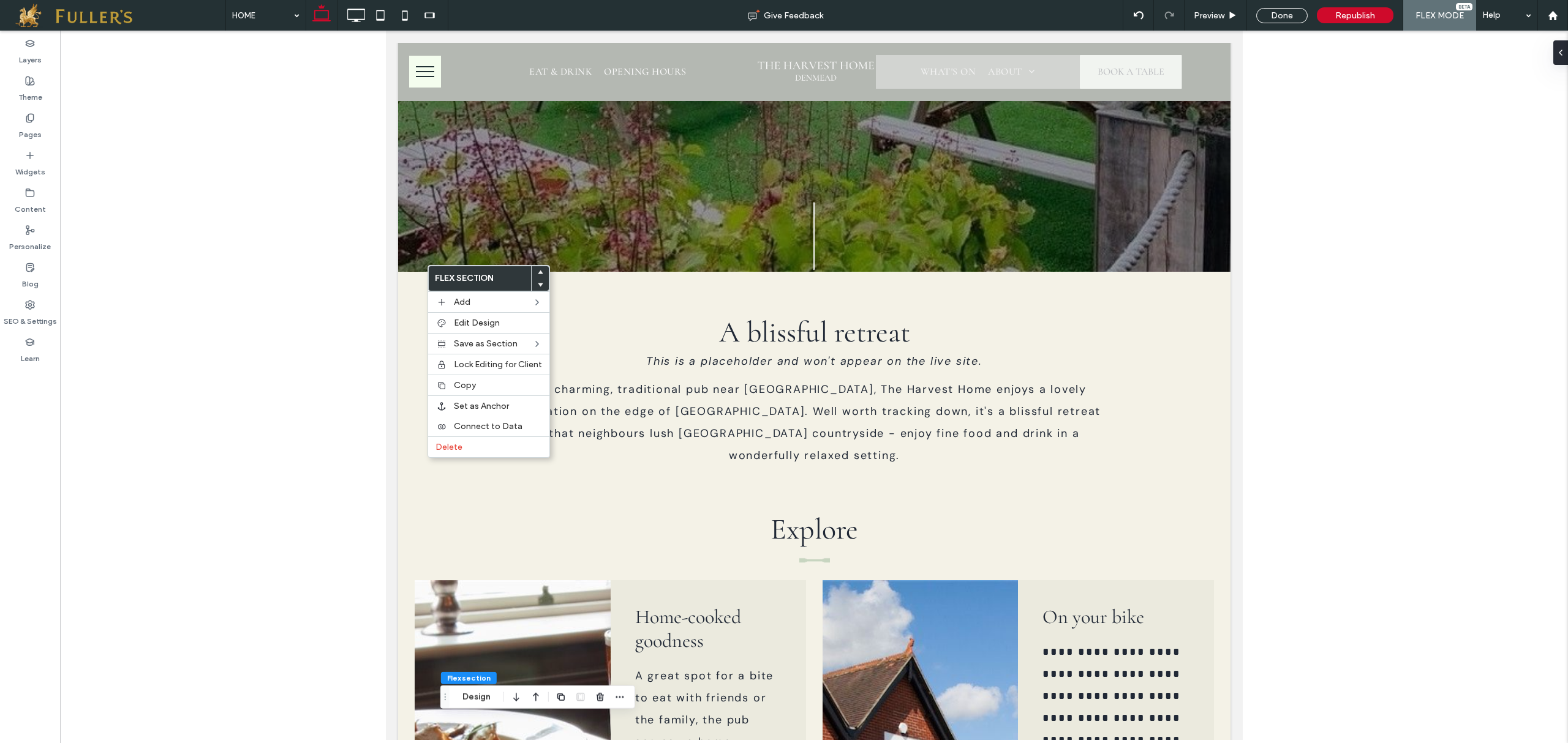
scroll to position [0, 0]
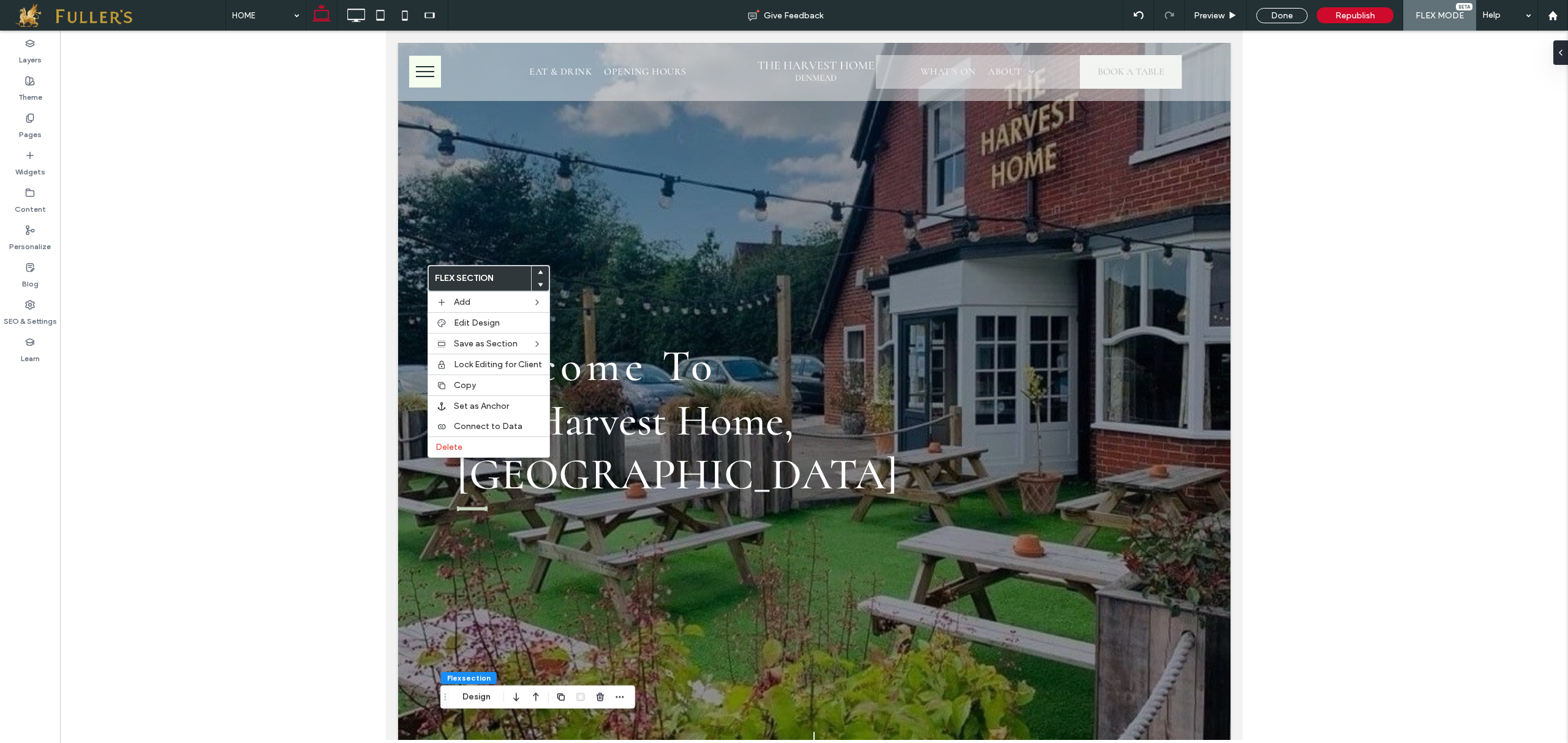
click at [222, 307] on div at bounding box center [814, 385] width 1508 height 710
click at [226, 662] on div at bounding box center [814, 385] width 1508 height 710
click at [39, 115] on div "Pages" at bounding box center [30, 126] width 60 height 38
